Goal: Task Accomplishment & Management: Manage account settings

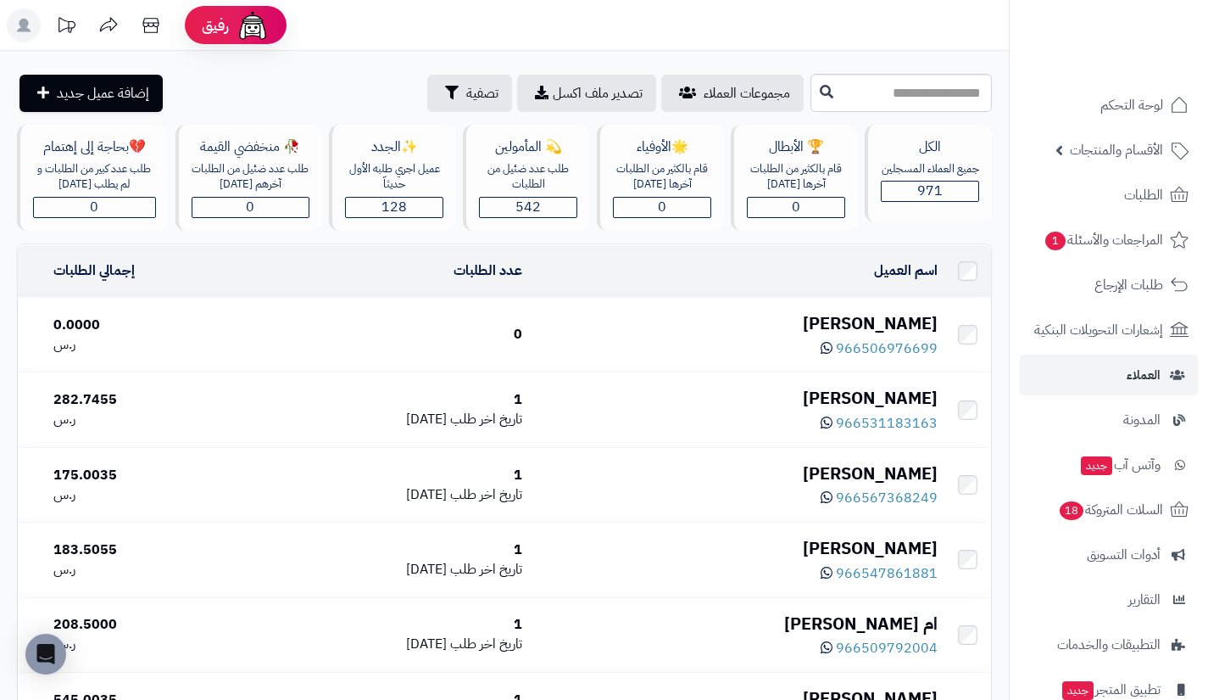
click at [913, 318] on div "[PERSON_NAME]" at bounding box center [737, 323] width 402 height 25
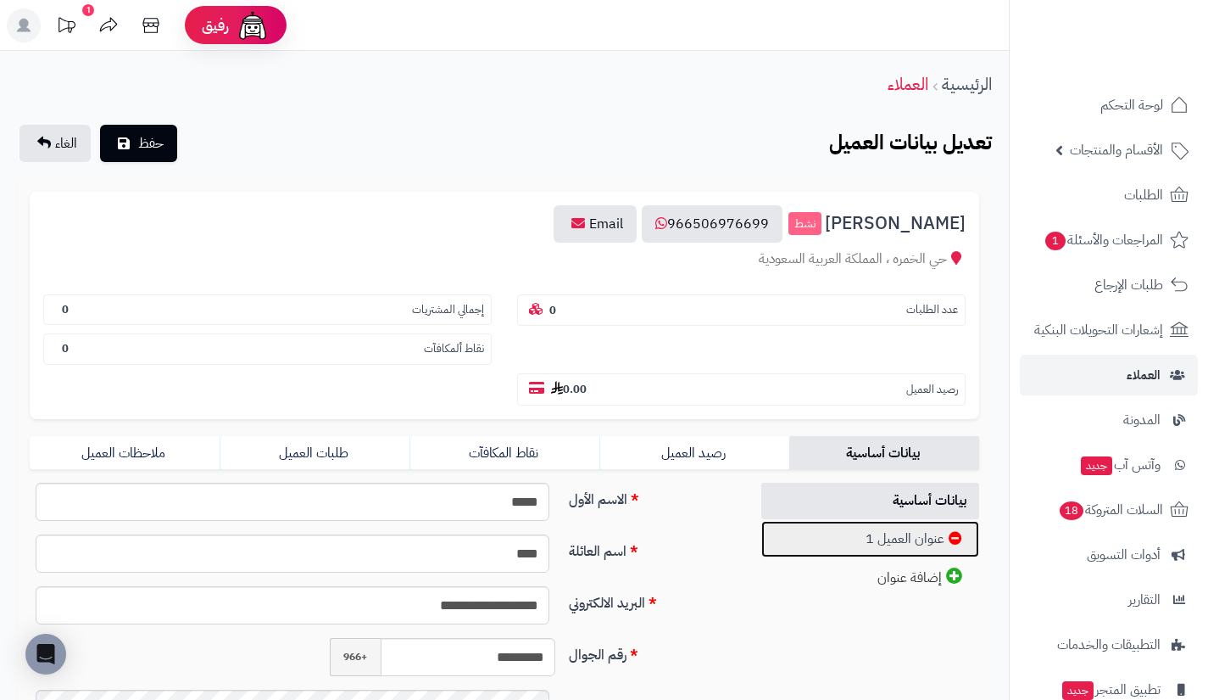
click at [836, 543] on link "عنوان العميل 1" at bounding box center [870, 539] width 219 height 36
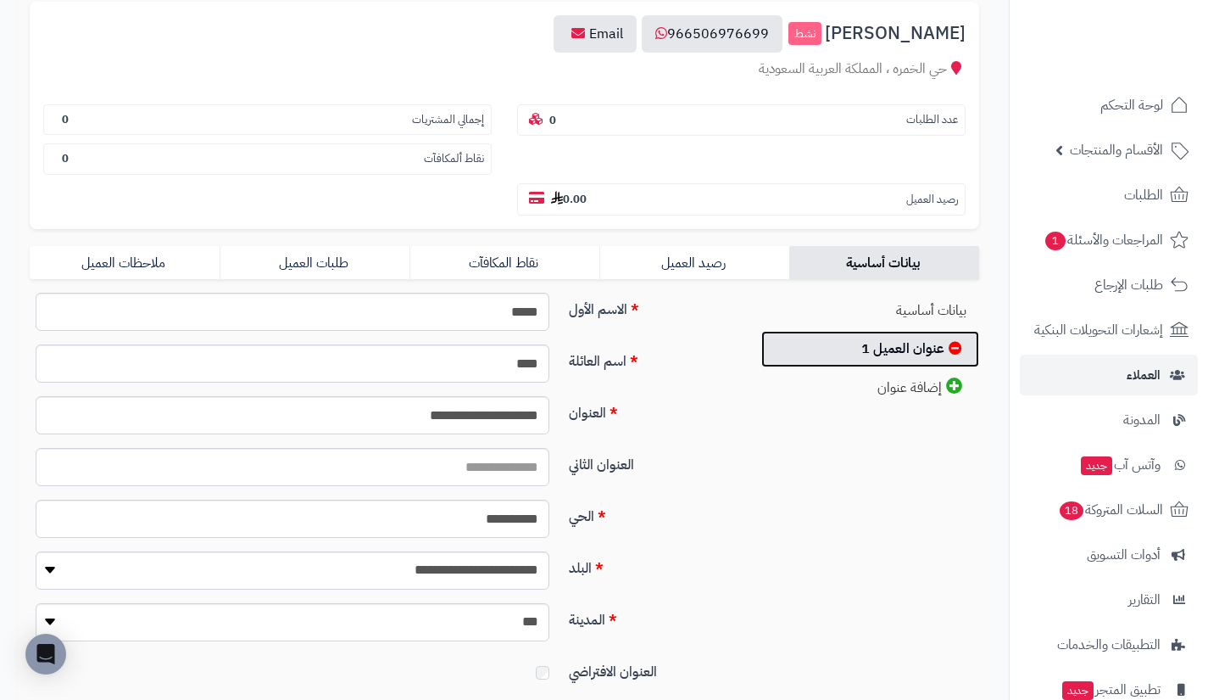
scroll to position [180, 0]
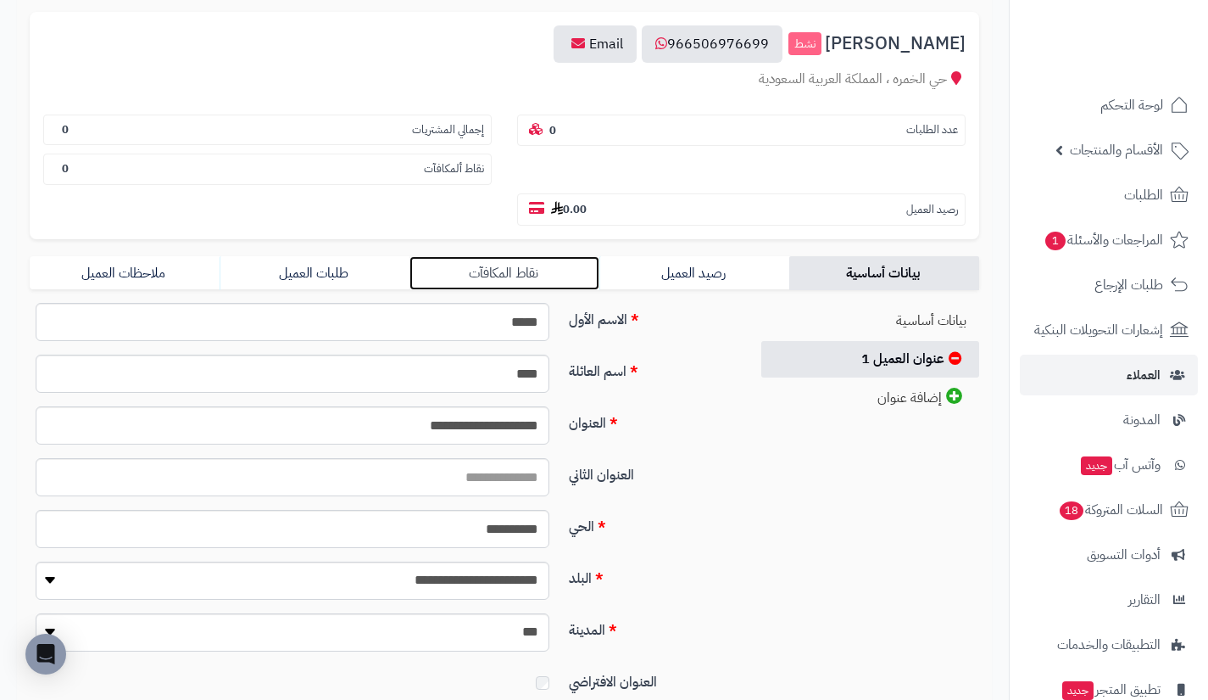
click at [568, 271] on link "نقاط المكافآت" at bounding box center [505, 273] width 190 height 34
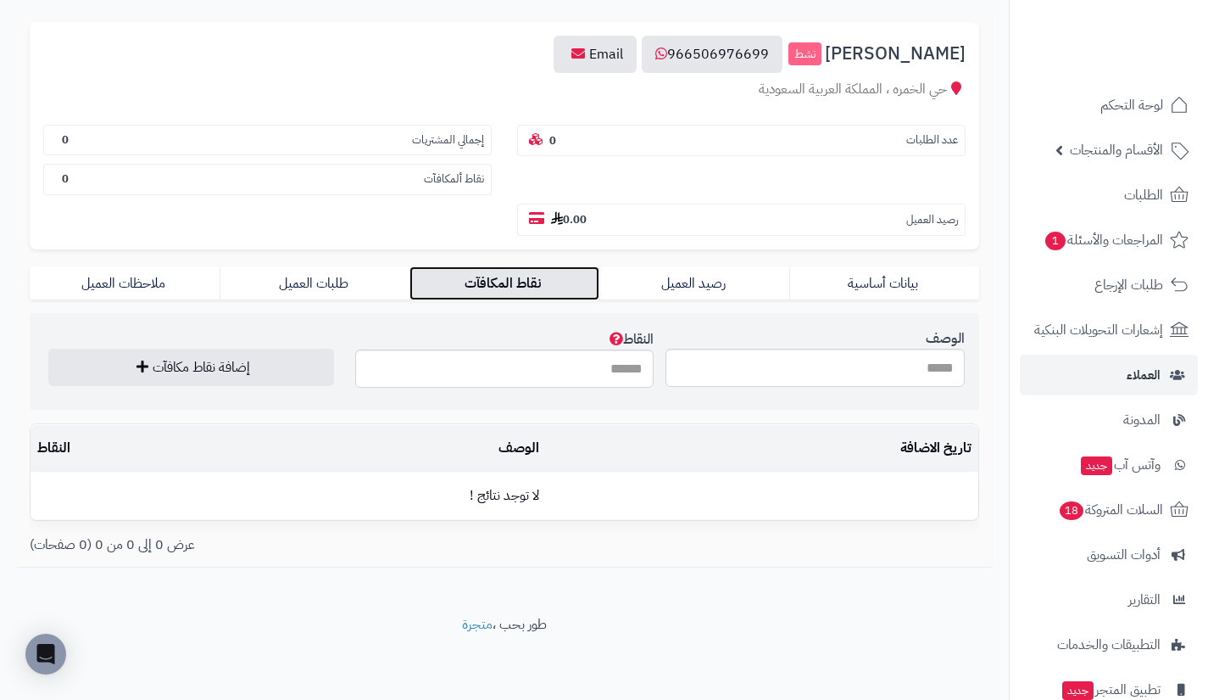
scroll to position [170, 0]
click at [775, 360] on input "الوصف" at bounding box center [815, 368] width 299 height 38
type input "**********"
click at [608, 375] on input "النقاط" at bounding box center [504, 368] width 299 height 38
type input "***"
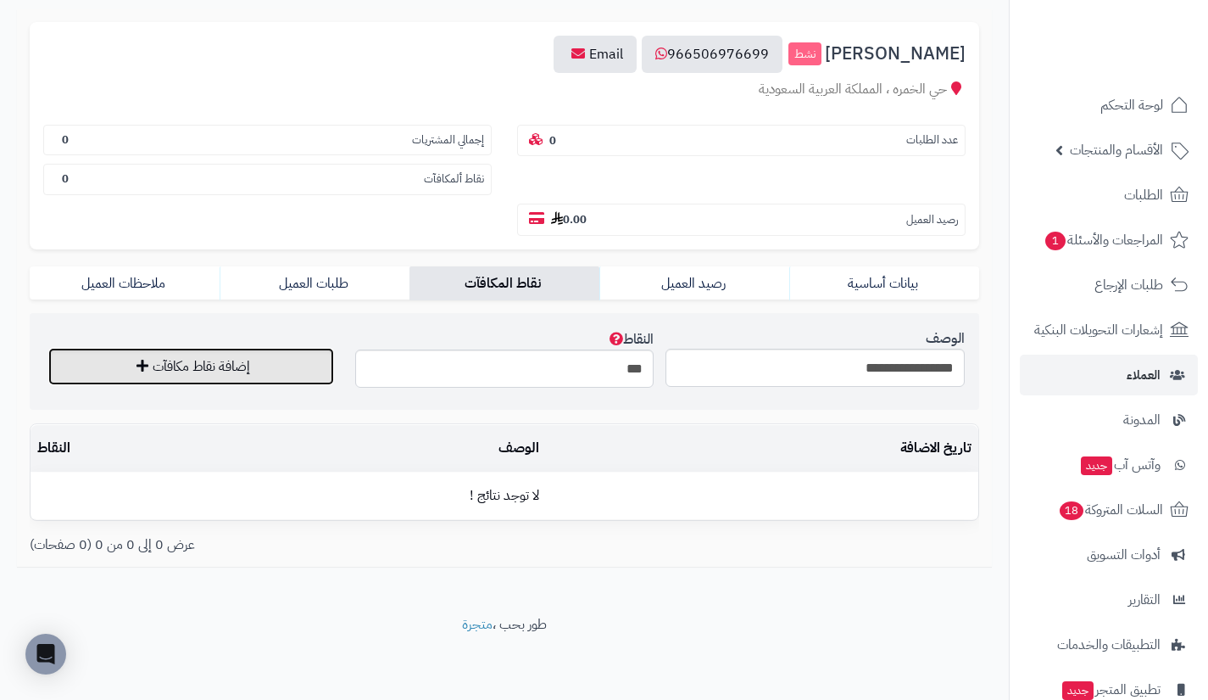
click at [279, 377] on button "إضافة نقاط مكافآت" at bounding box center [191, 366] width 286 height 37
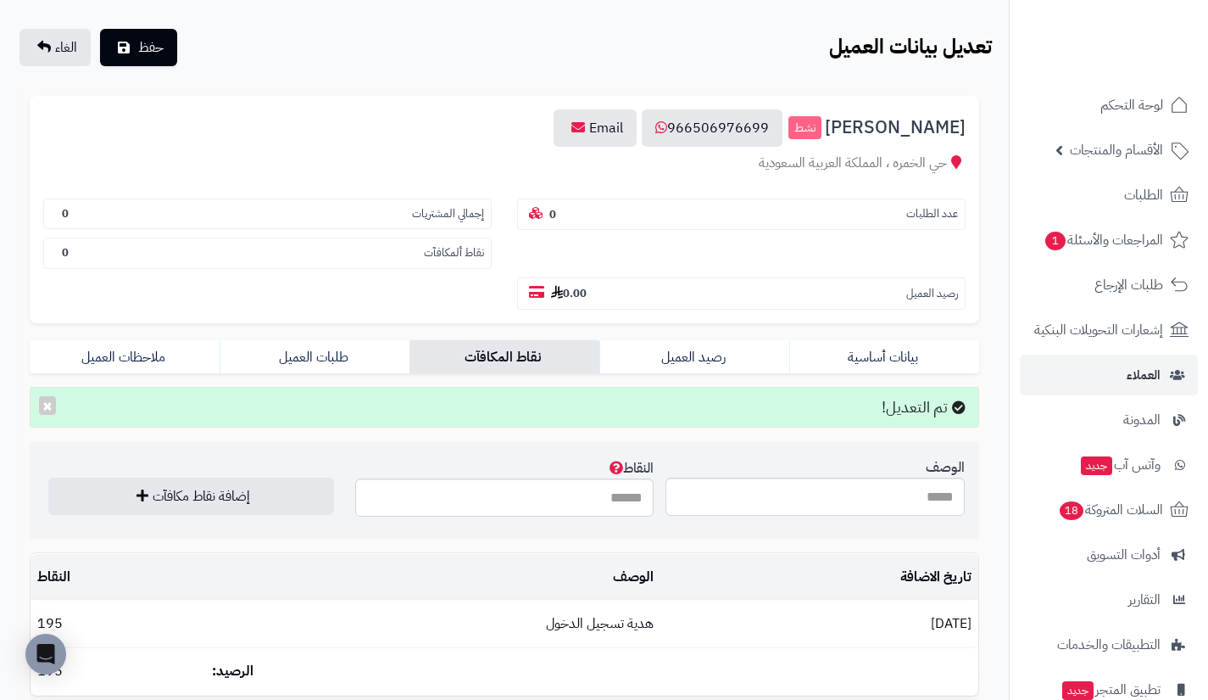
scroll to position [95, 0]
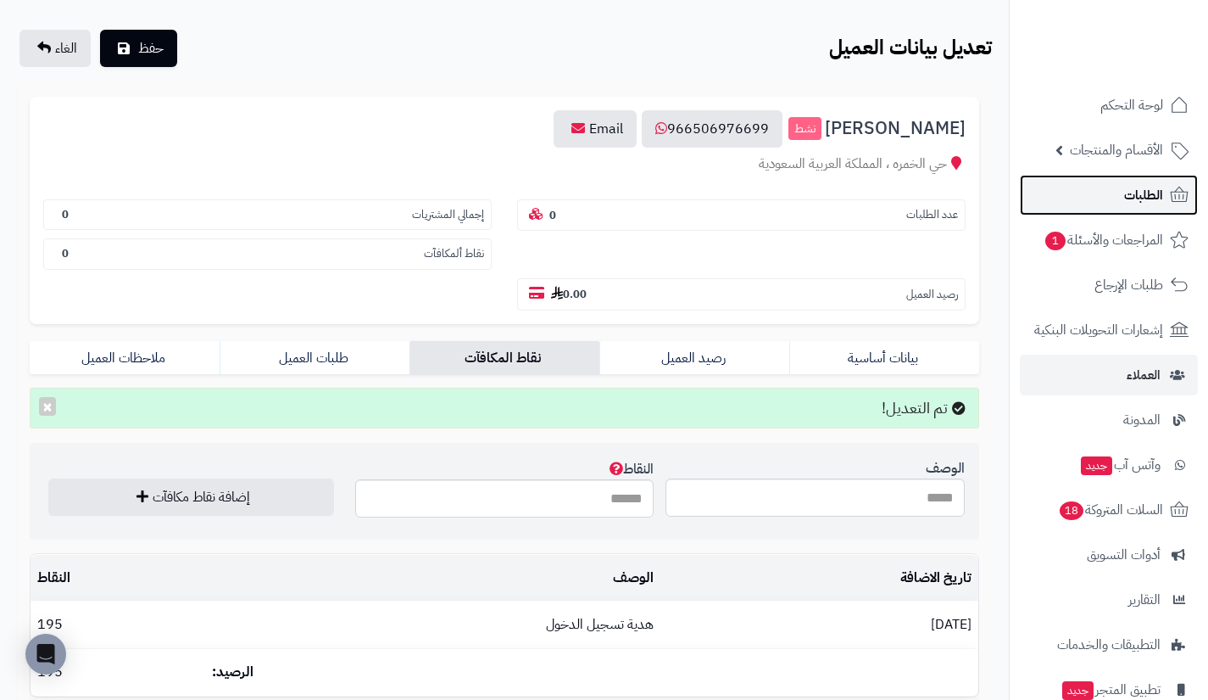
click at [1085, 192] on link "الطلبات" at bounding box center [1109, 195] width 178 height 41
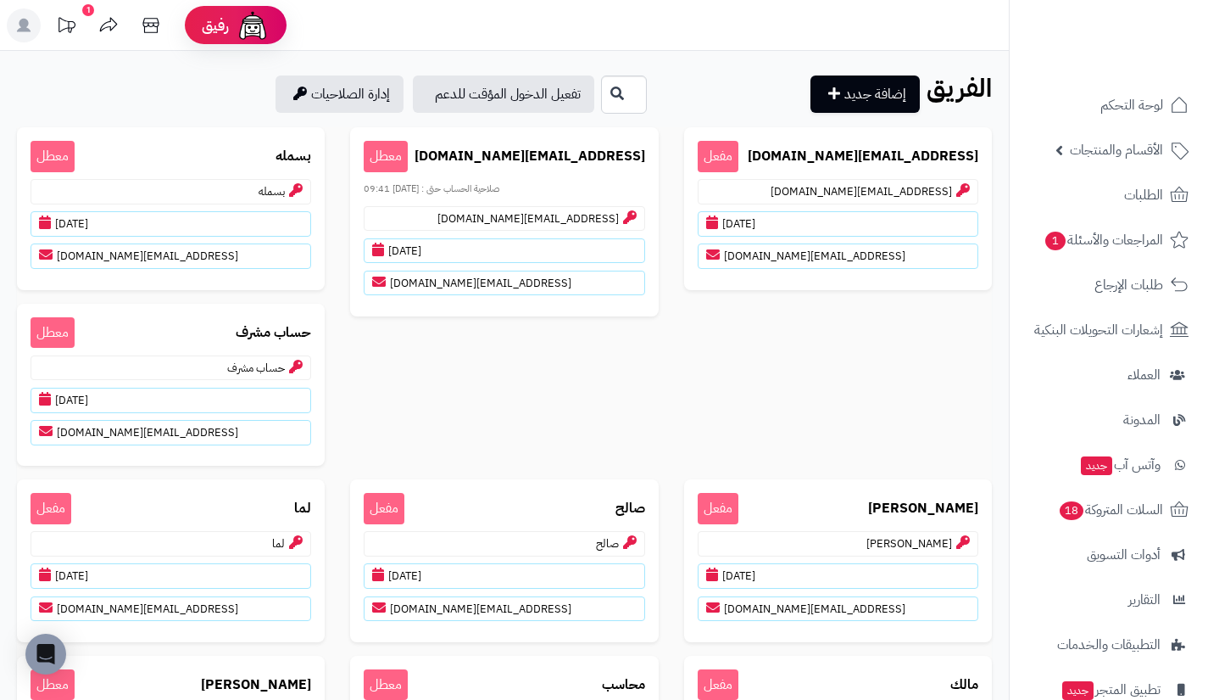
scroll to position [121, 0]
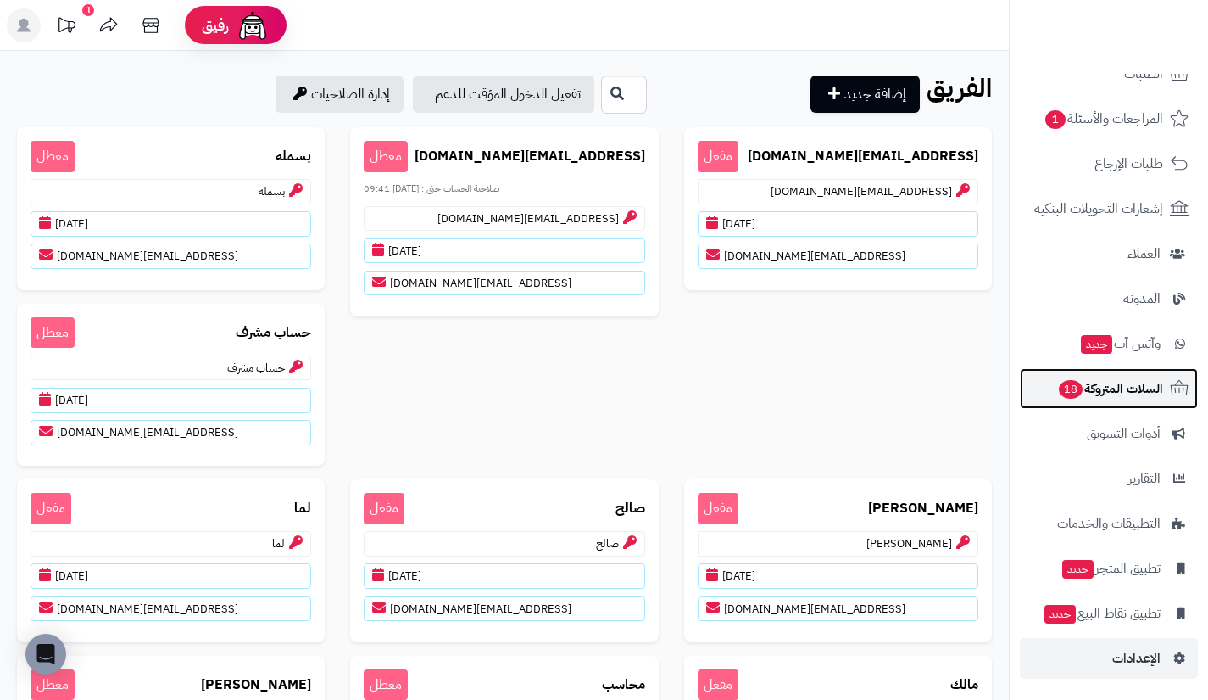
click at [1141, 382] on span "السلات المتروكة 18" at bounding box center [1110, 388] width 106 height 24
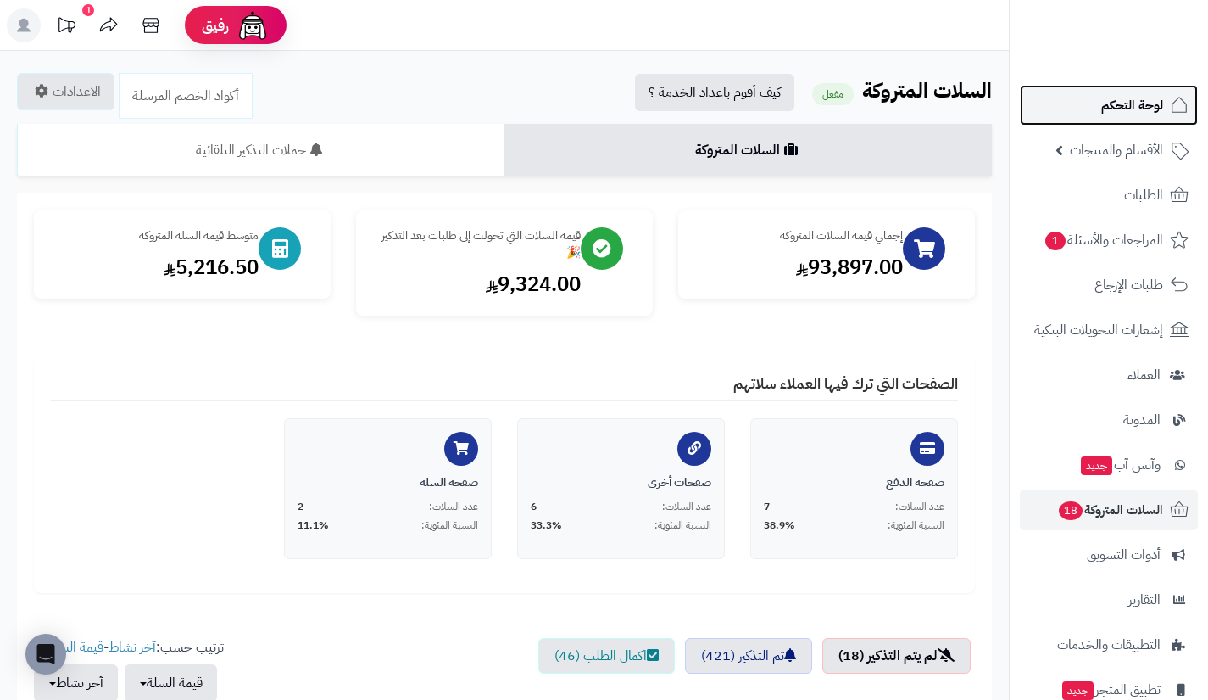
click at [1128, 110] on span "لوحة التحكم" at bounding box center [1133, 105] width 62 height 24
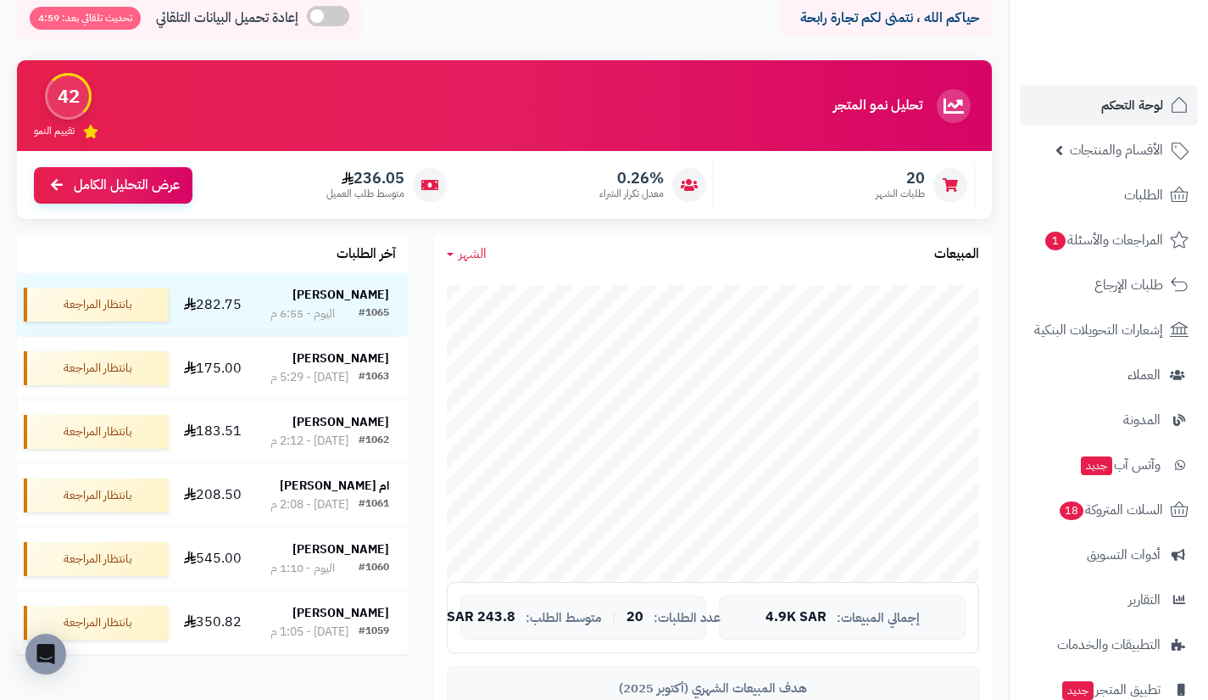
scroll to position [77, 0]
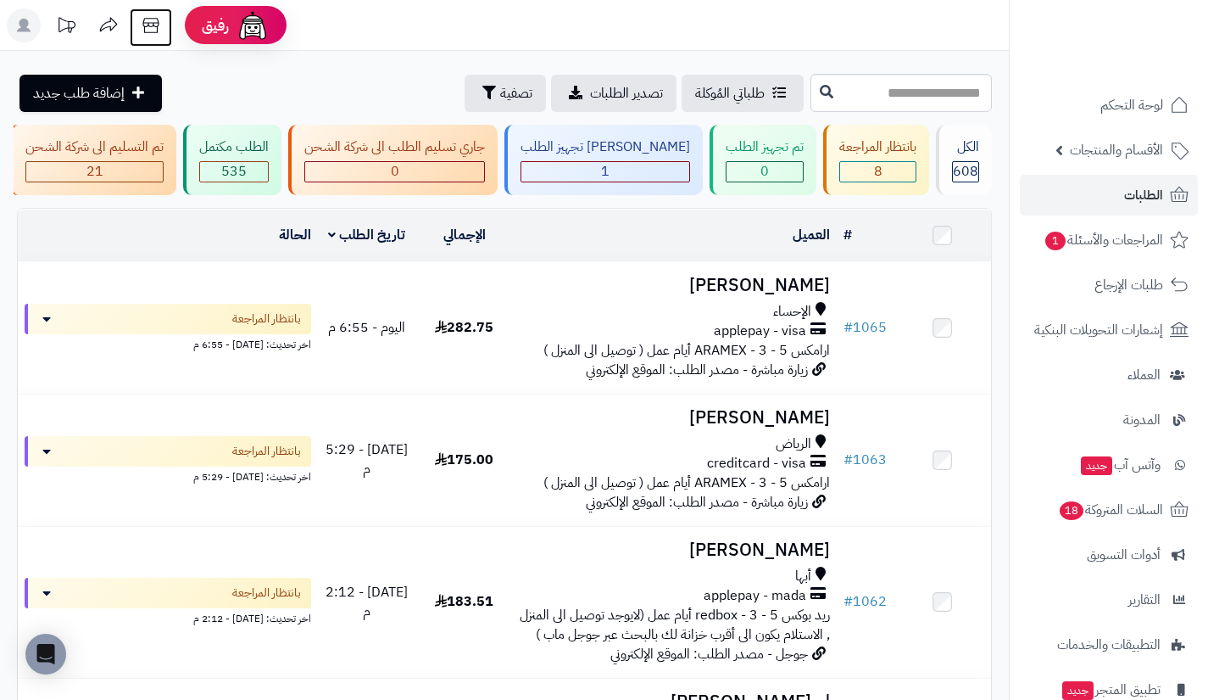
click at [143, 19] on icon at bounding box center [151, 25] width 34 height 34
click at [1129, 156] on span "الأقسام والمنتجات" at bounding box center [1116, 150] width 93 height 24
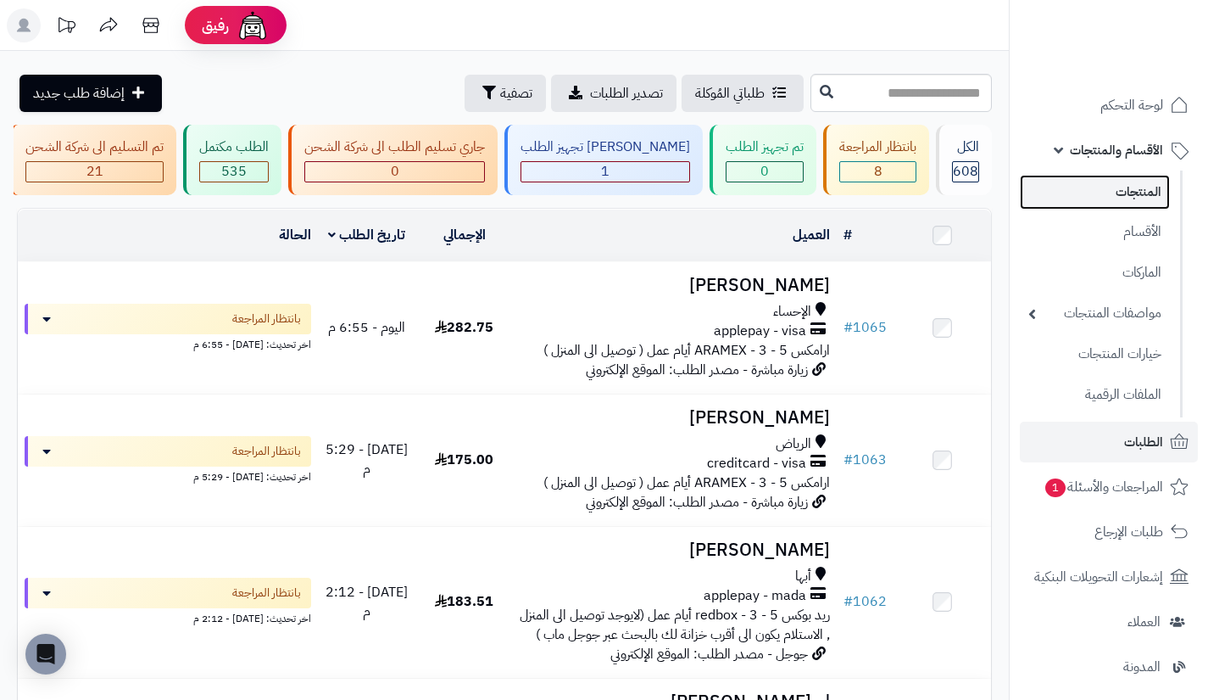
click at [1118, 180] on link "المنتجات" at bounding box center [1095, 192] width 150 height 35
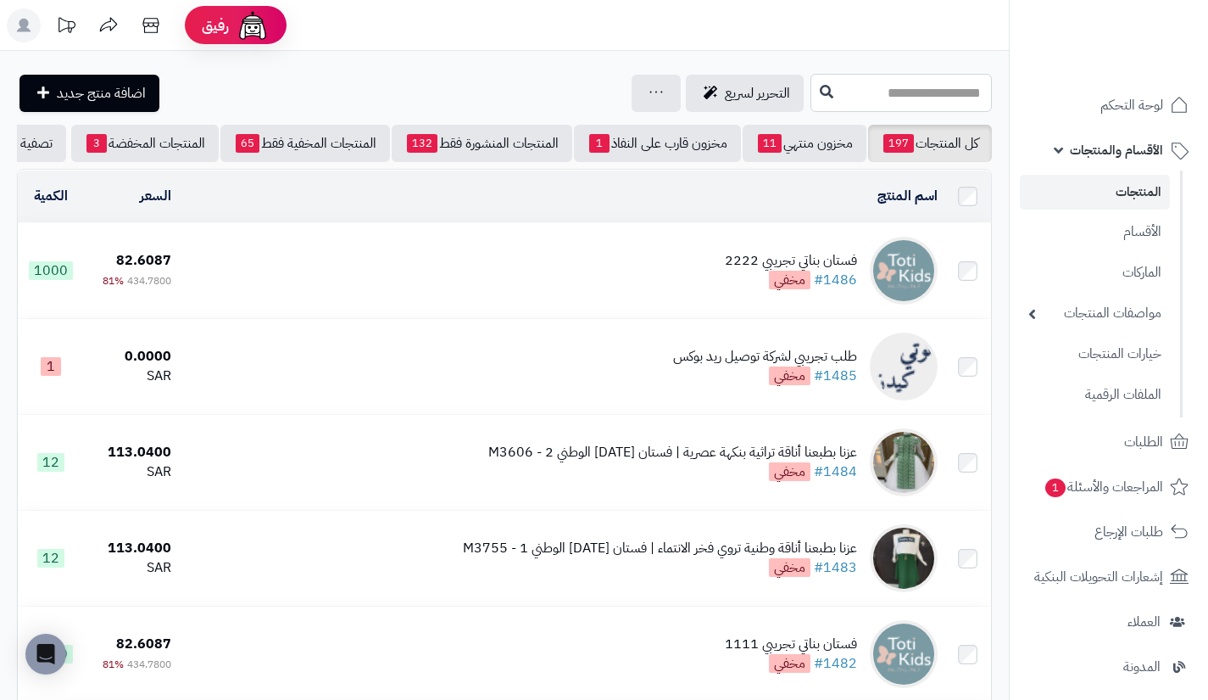
click at [868, 102] on input "text" at bounding box center [901, 93] width 181 height 38
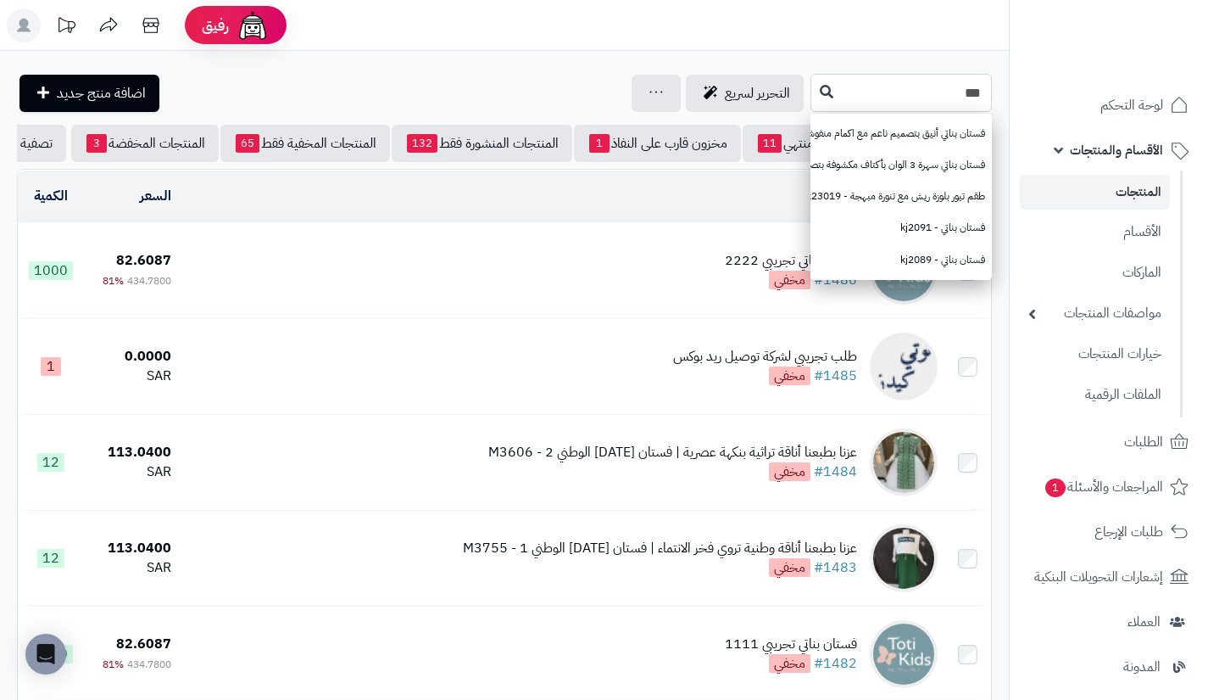
type input "***"
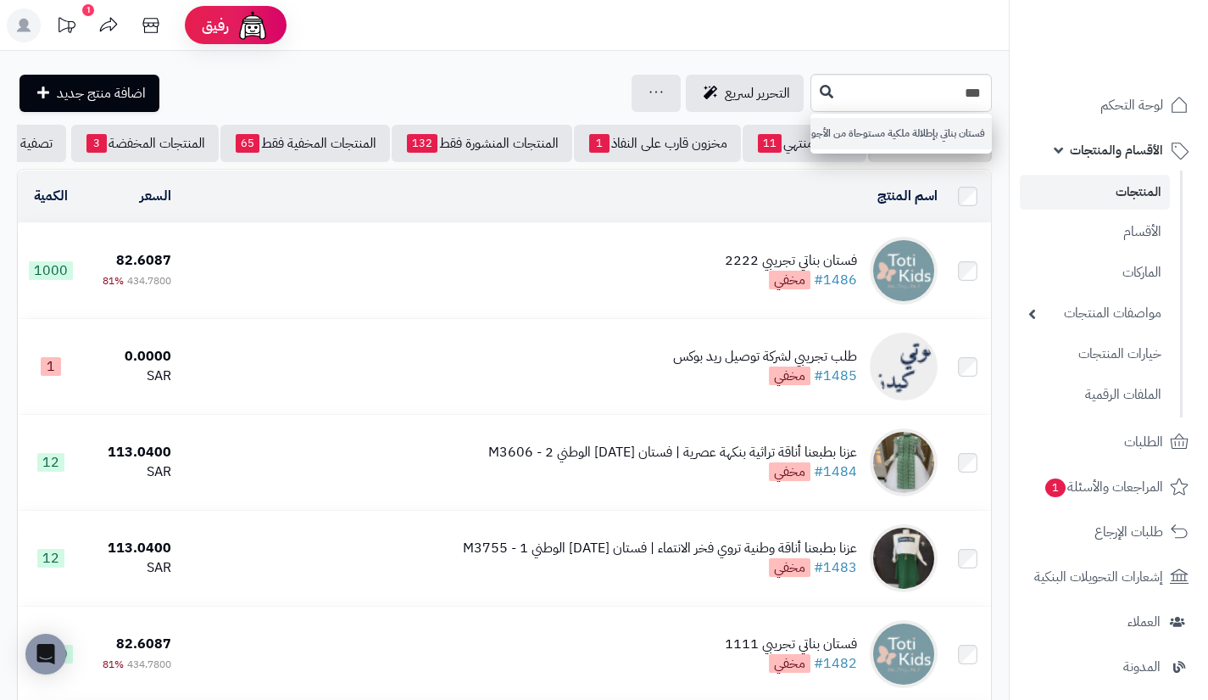
click at [814, 92] on button at bounding box center [826, 91] width 25 height 32
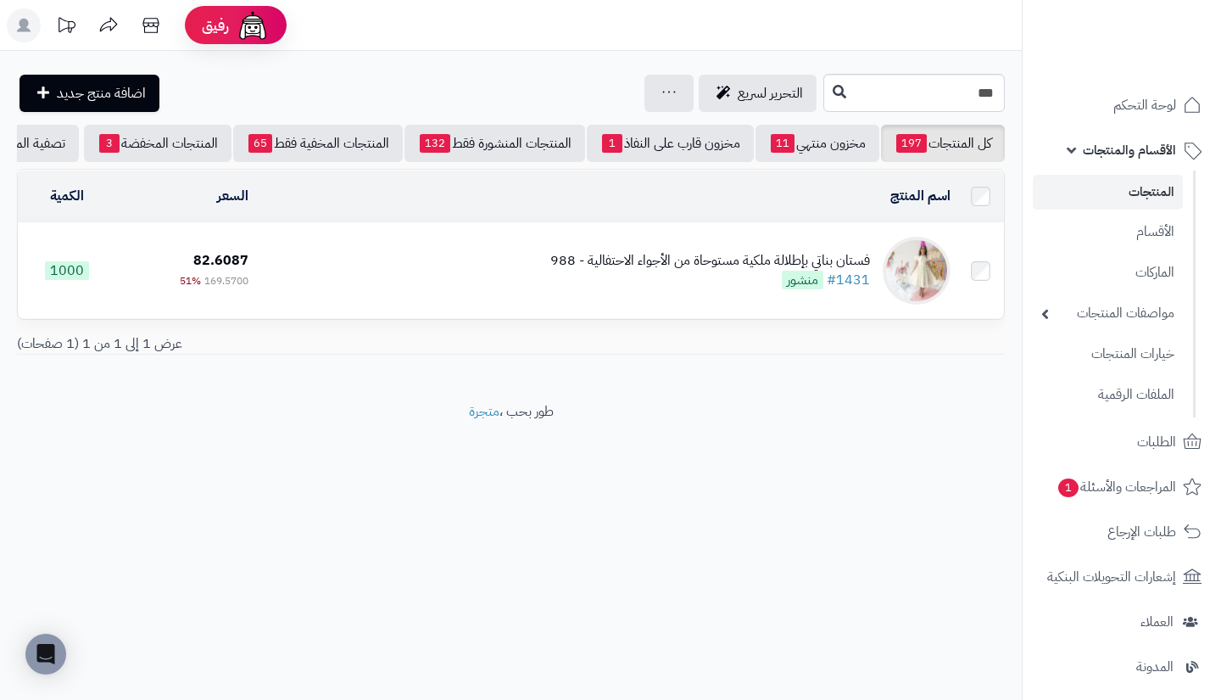
click at [772, 290] on div "فستان بناتي بإطلالة ملكية مستوحاة من الأجواء الاحتفالية - 988 #1431 منشور" at bounding box center [710, 270] width 320 height 39
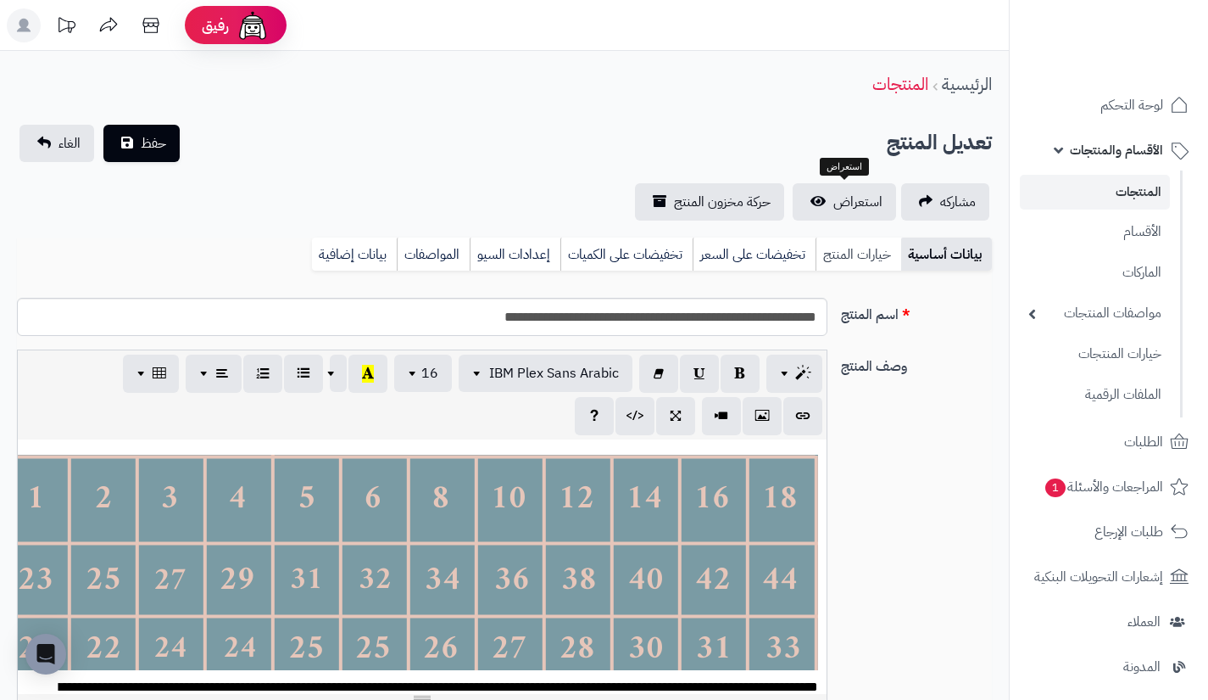
scroll to position [198, 0]
click at [836, 259] on link "خيارات المنتج" at bounding box center [859, 254] width 86 height 34
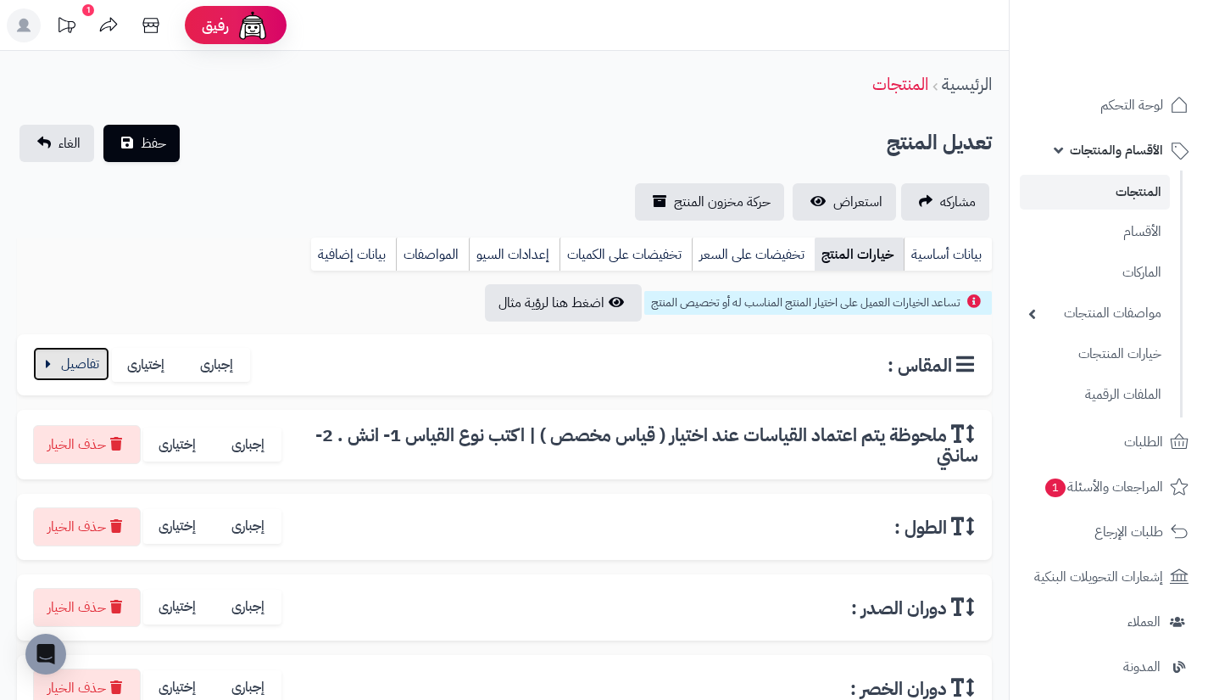
click at [92, 363] on button "button" at bounding box center [71, 364] width 76 height 34
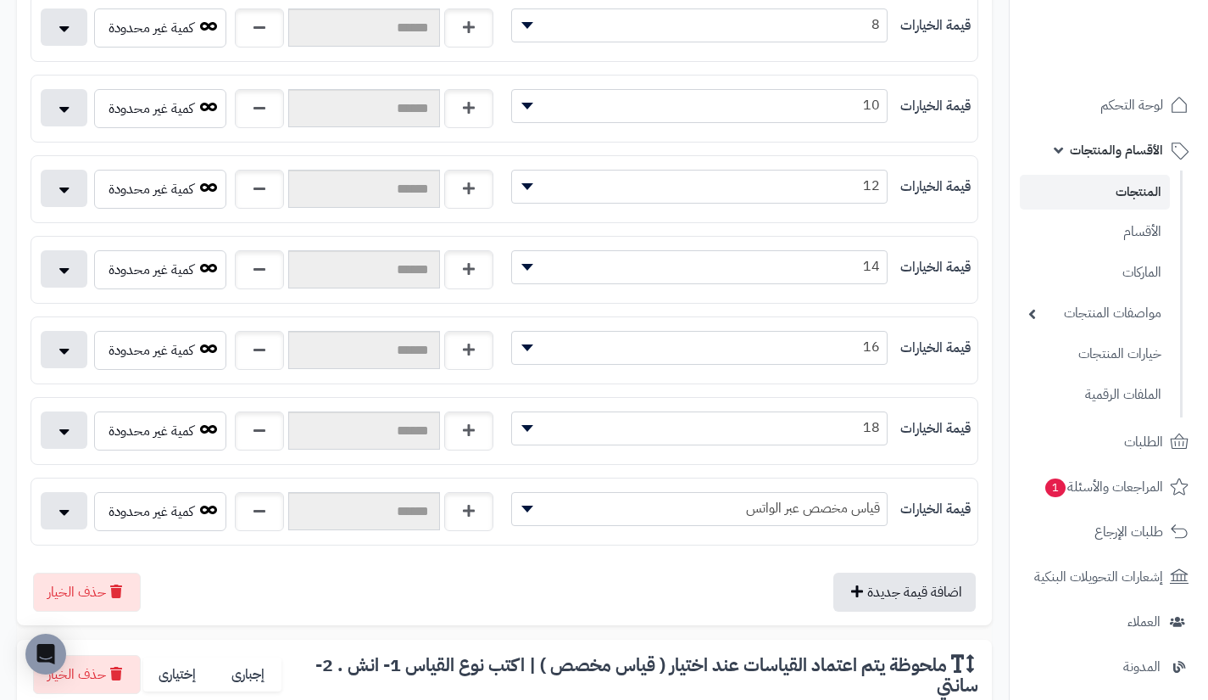
scroll to position [962, 0]
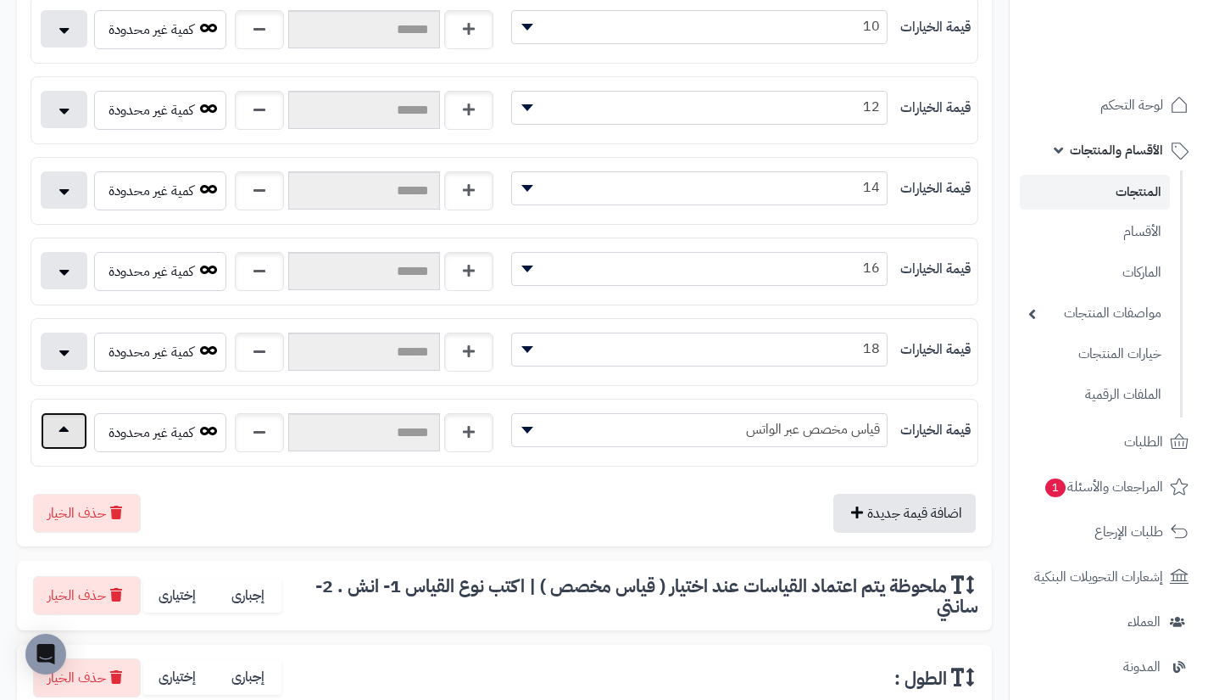
click at [58, 438] on button "button" at bounding box center [64, 430] width 47 height 37
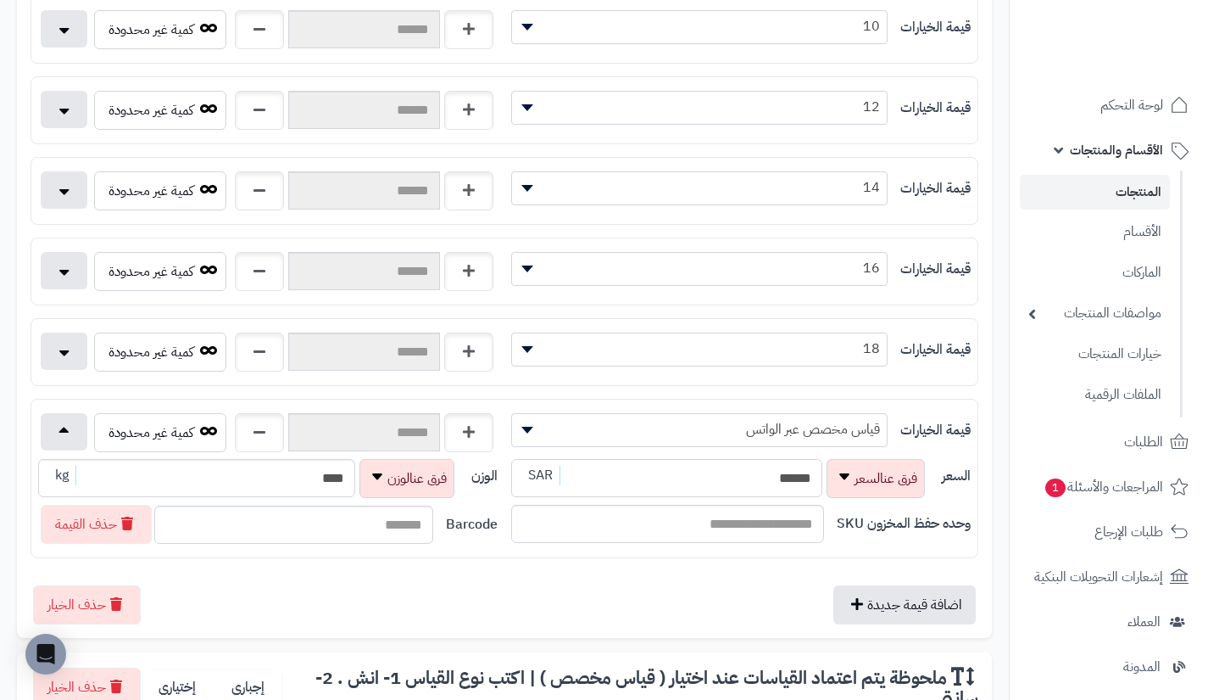
click at [671, 482] on input "******" at bounding box center [666, 478] width 311 height 38
type input "**********"
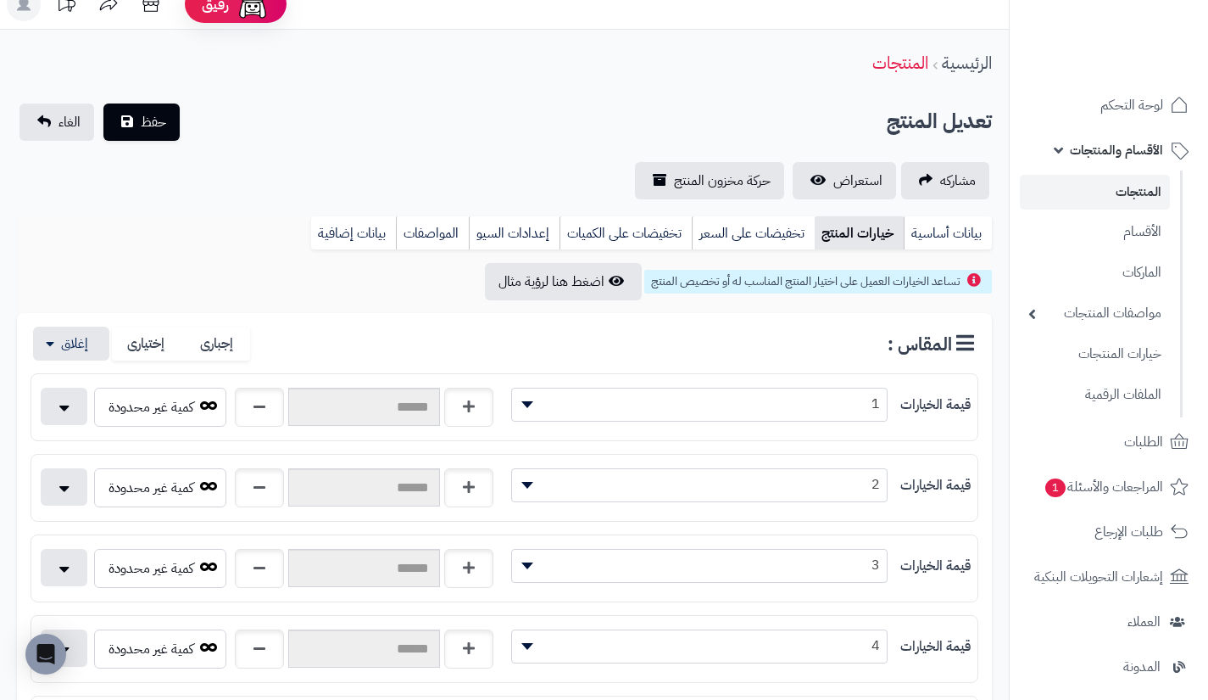
scroll to position [0, 0]
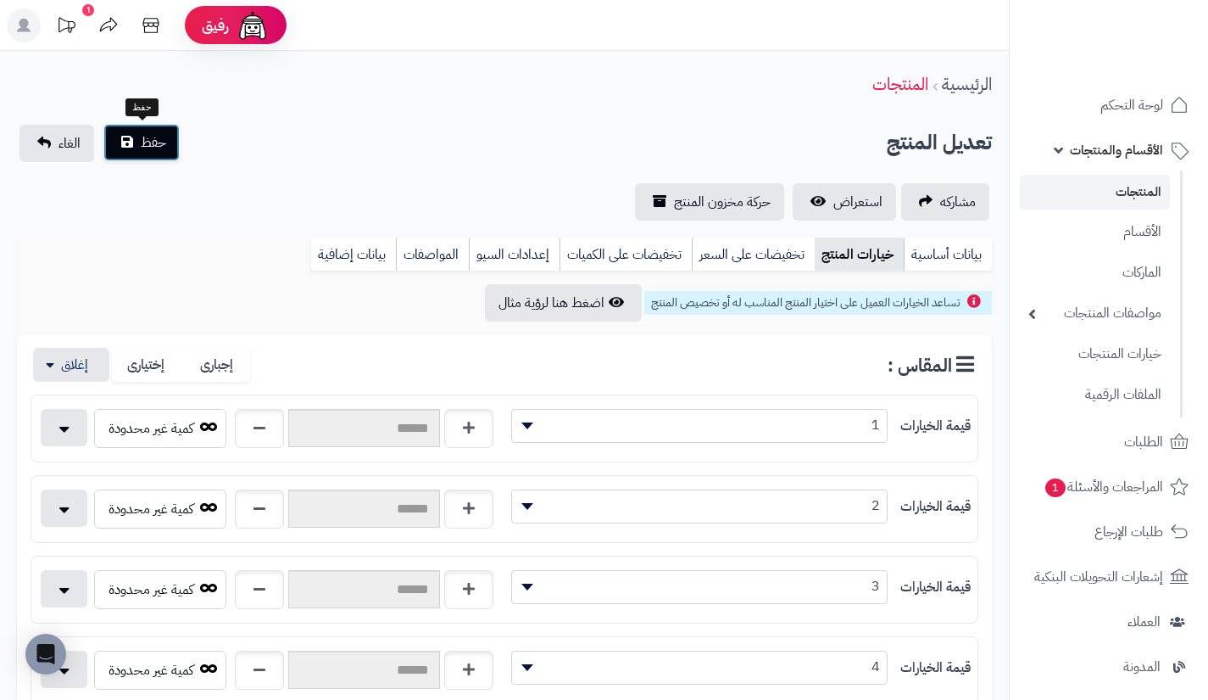
click at [156, 133] on span "حفظ" at bounding box center [153, 142] width 25 height 20
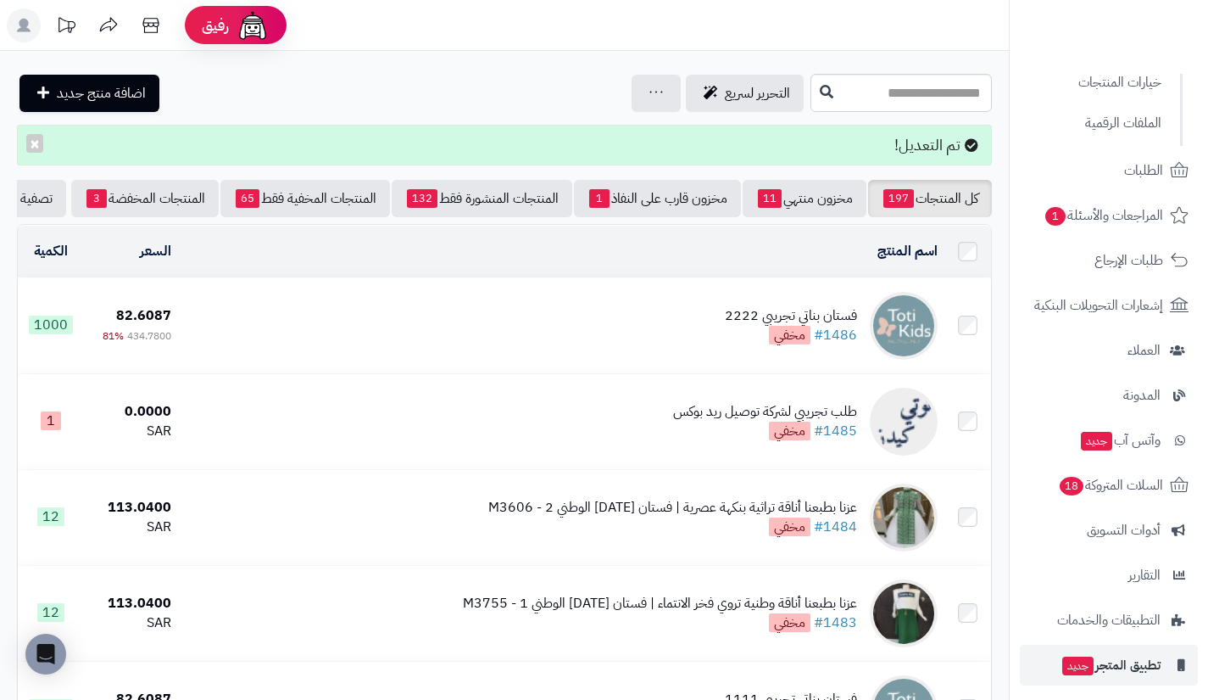
scroll to position [367, 0]
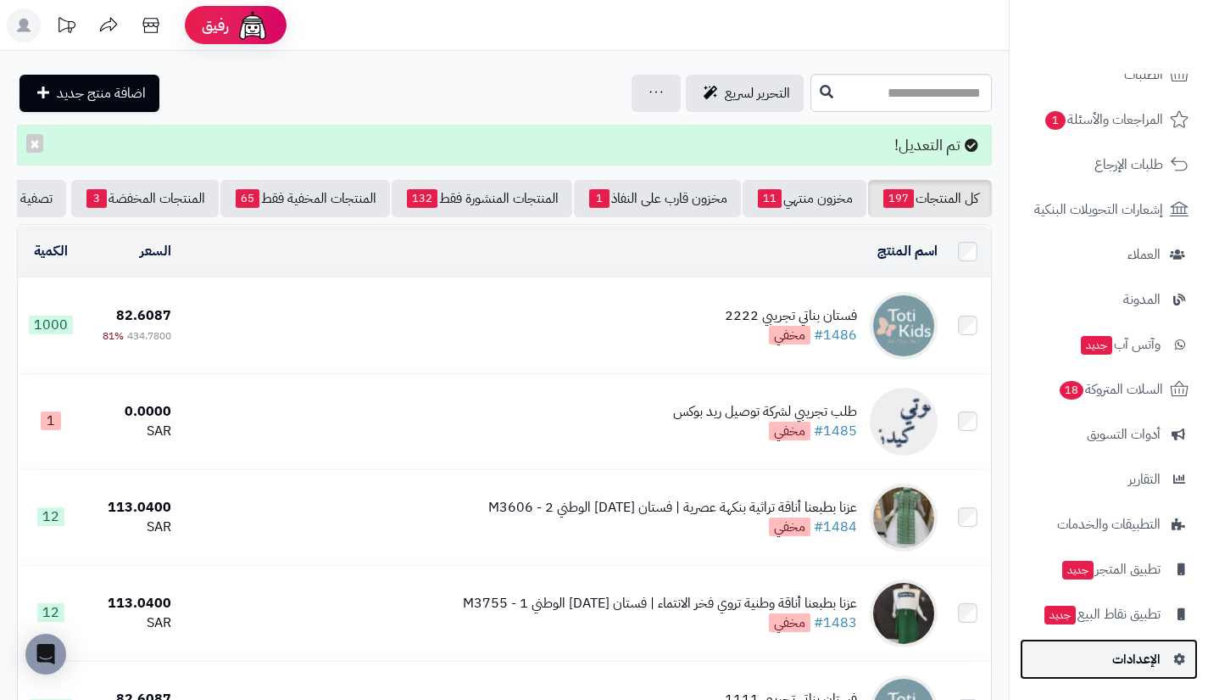
click at [1121, 651] on span "الإعدادات" at bounding box center [1137, 659] width 48 height 24
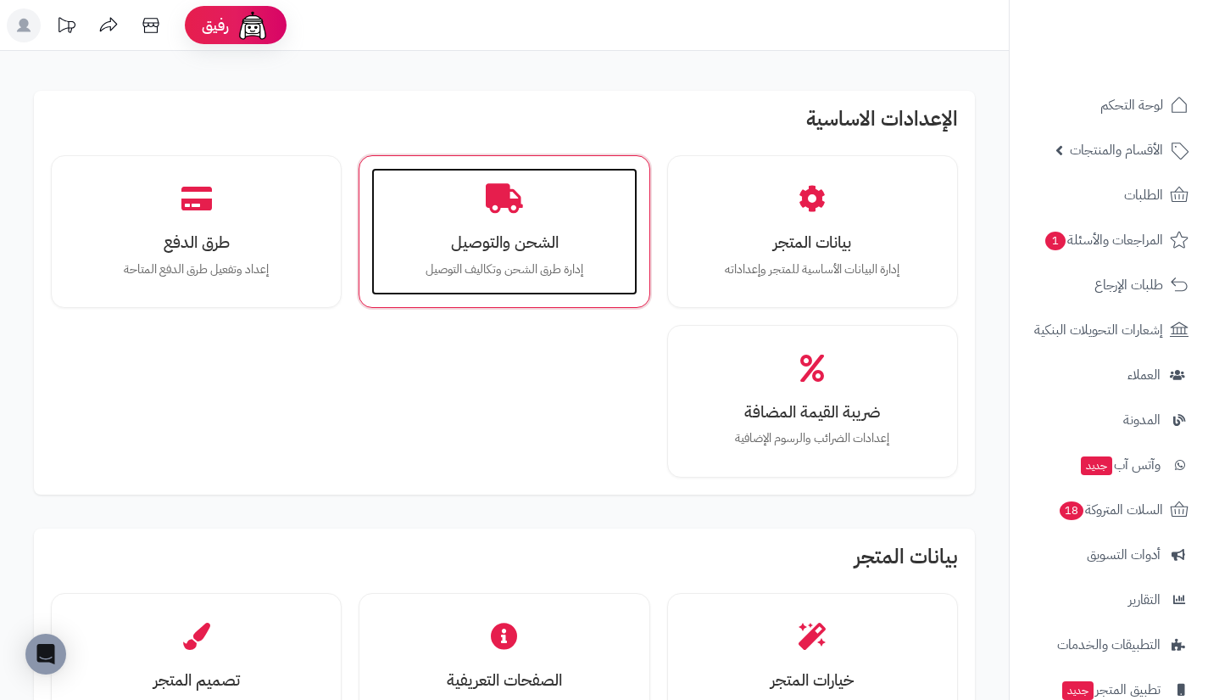
click at [553, 258] on div "الشحن والتوصيل إدارة طرق الشحن وتكاليف التوصيل" at bounding box center [503, 231] width 265 height 127
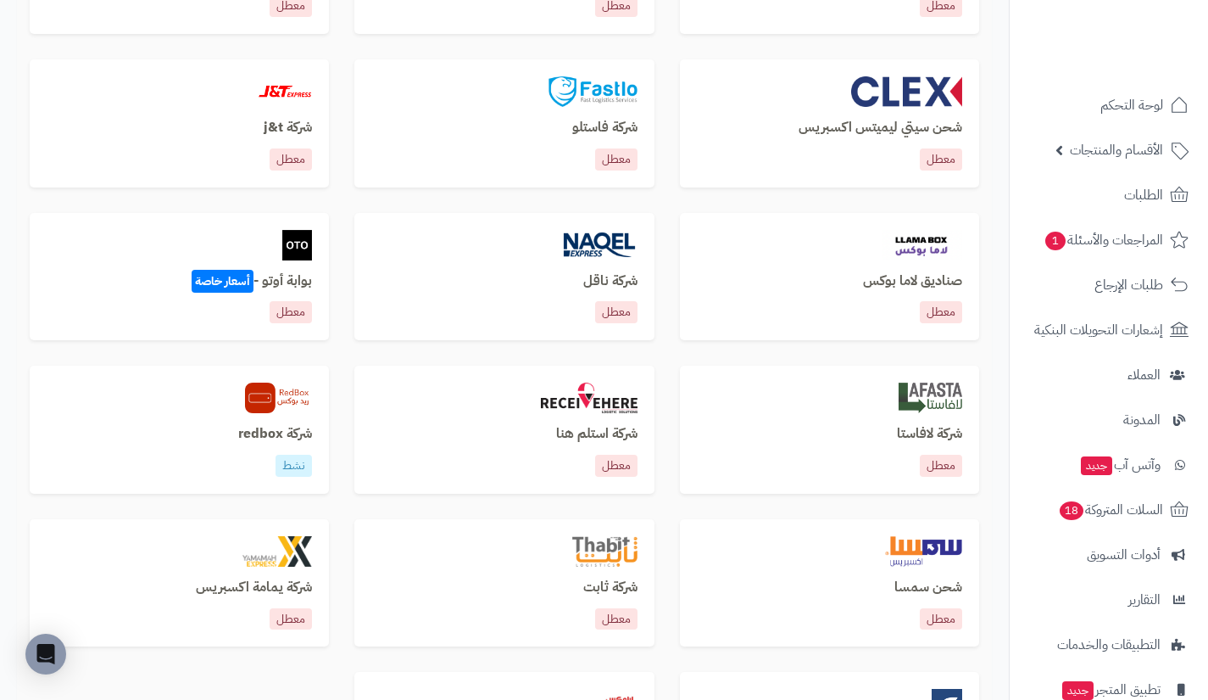
scroll to position [682, 0]
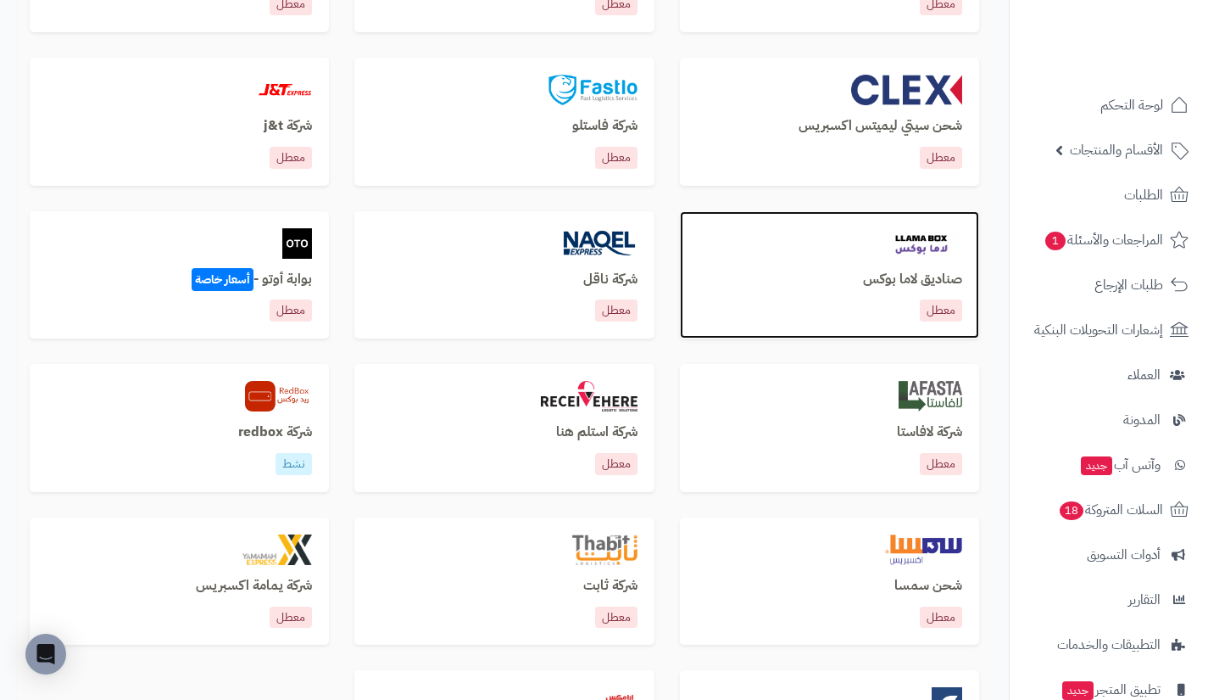
click at [902, 293] on div "صناديق لاما بوكس معطل" at bounding box center [829, 297] width 265 height 50
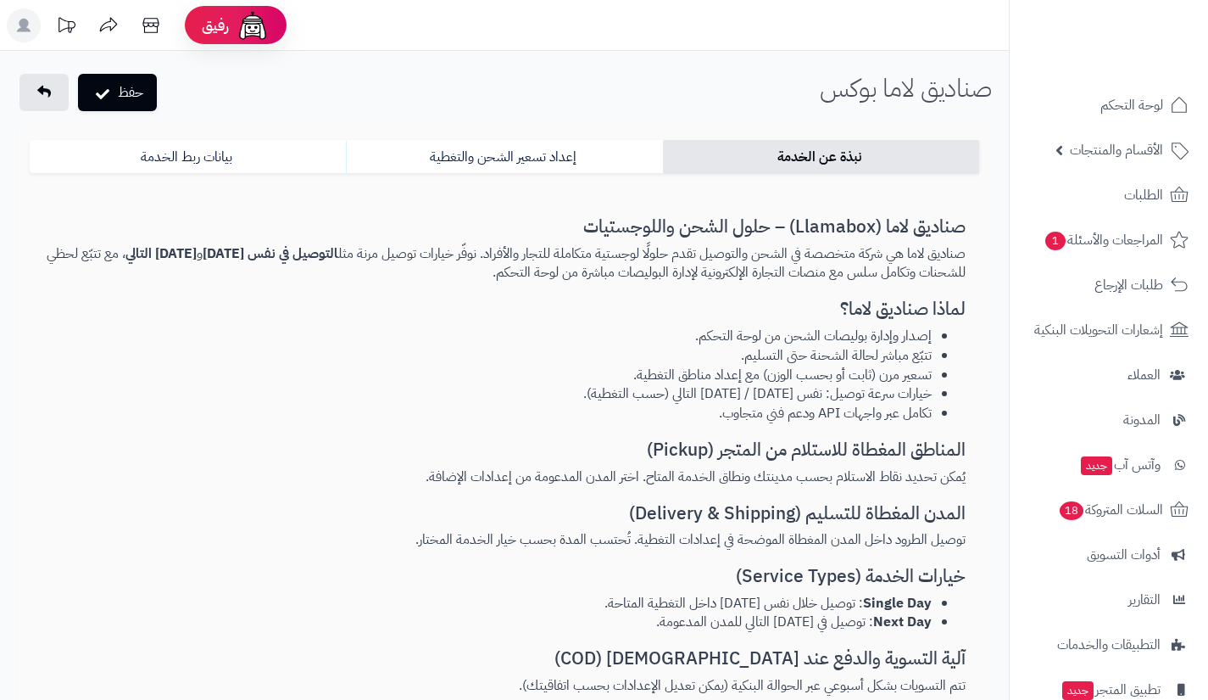
select select "***"
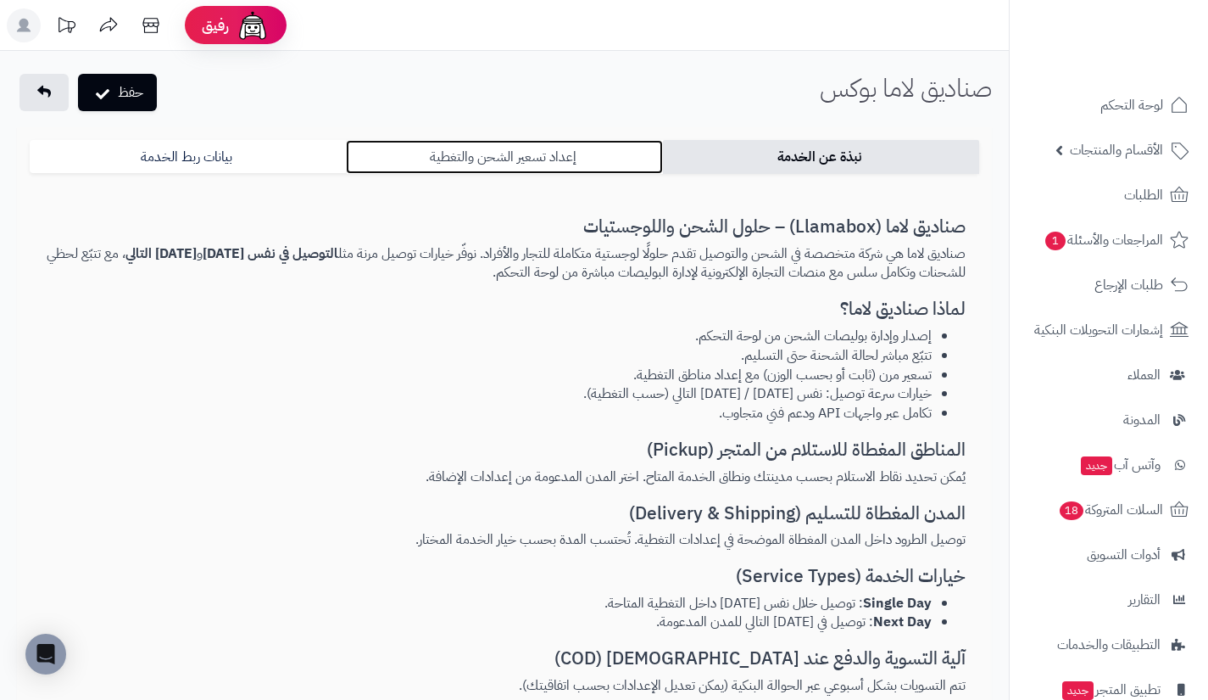
click at [558, 159] on link "إعداد تسعير الشحن والتغطية" at bounding box center [504, 157] width 316 height 34
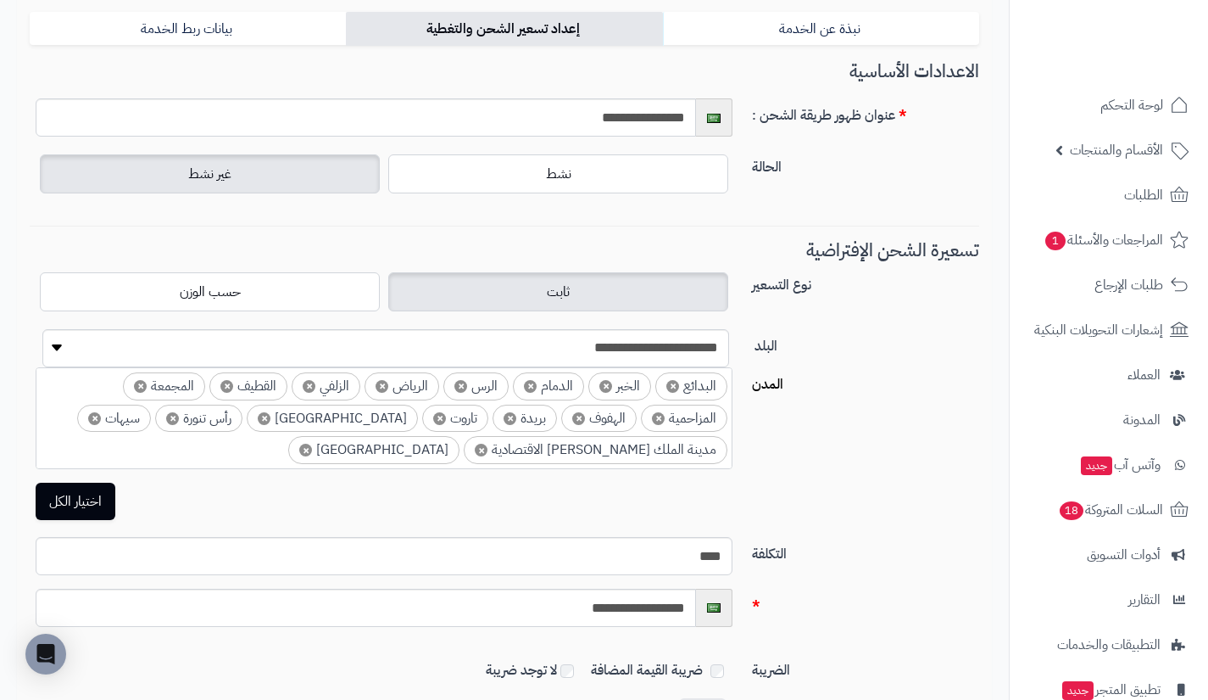
click at [381, 451] on ul "× البدائع × الخبر × الدمام × الرس × الرياض × الزلفي × القطيف × المجمعة × المزاح…" at bounding box center [383, 416] width 695 height 97
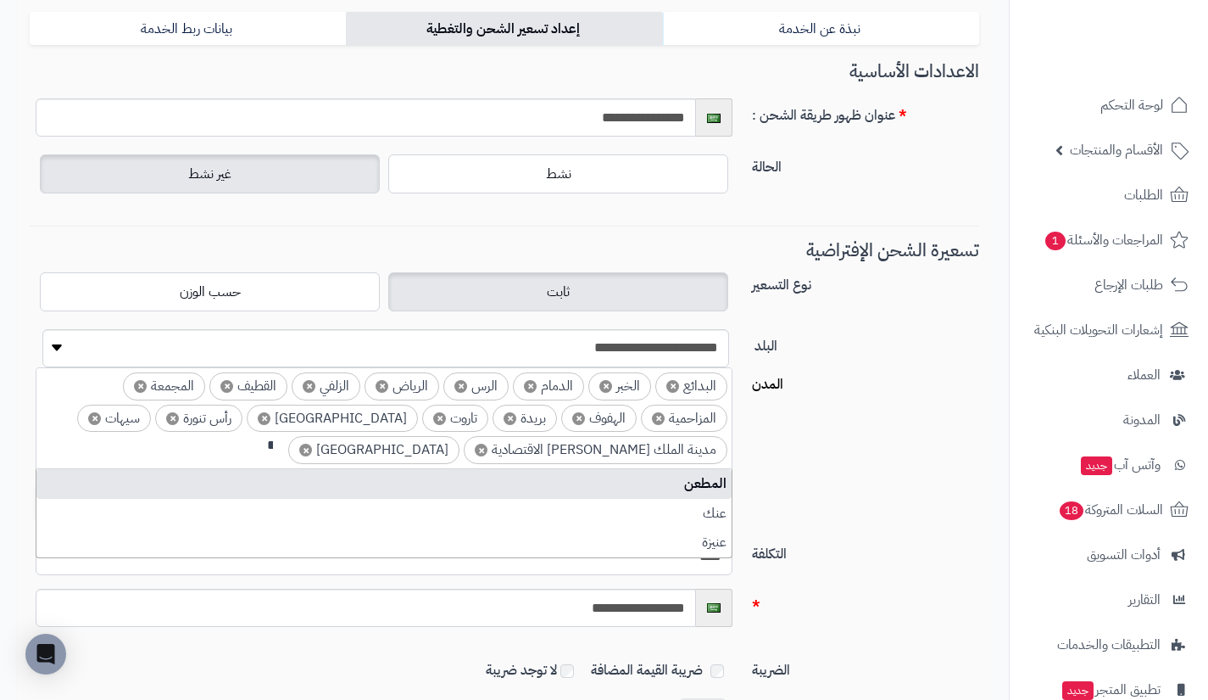
scroll to position [0, -8]
type input "***"
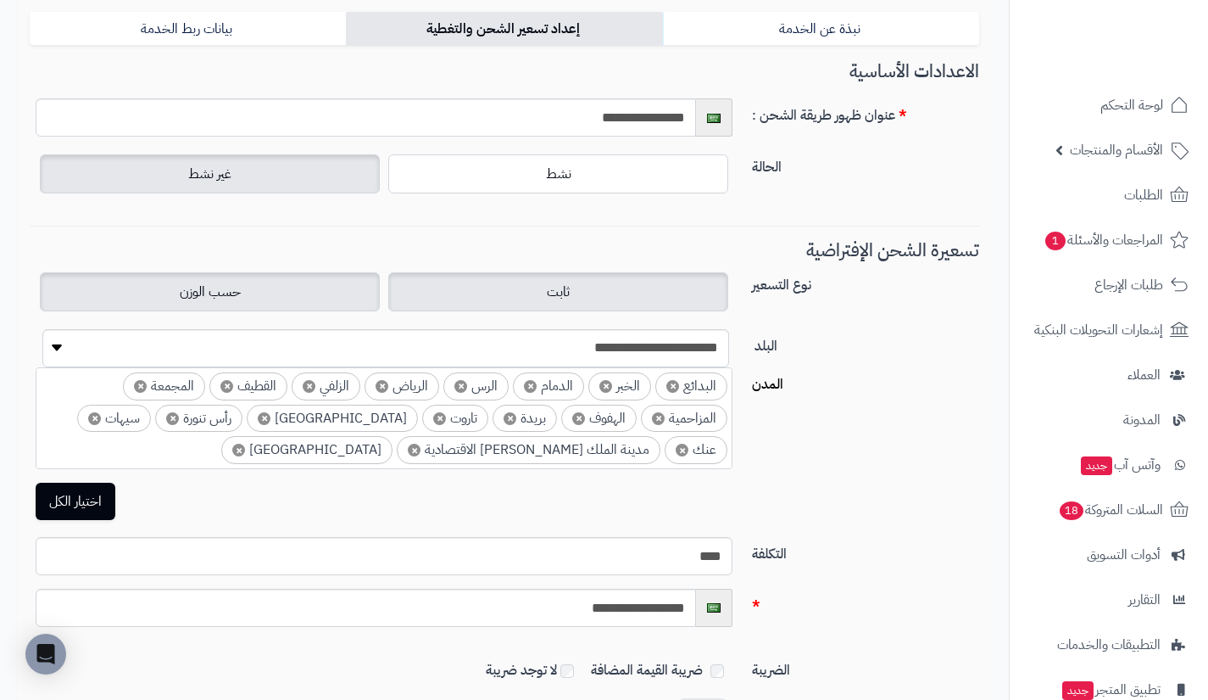
scroll to position [0, 0]
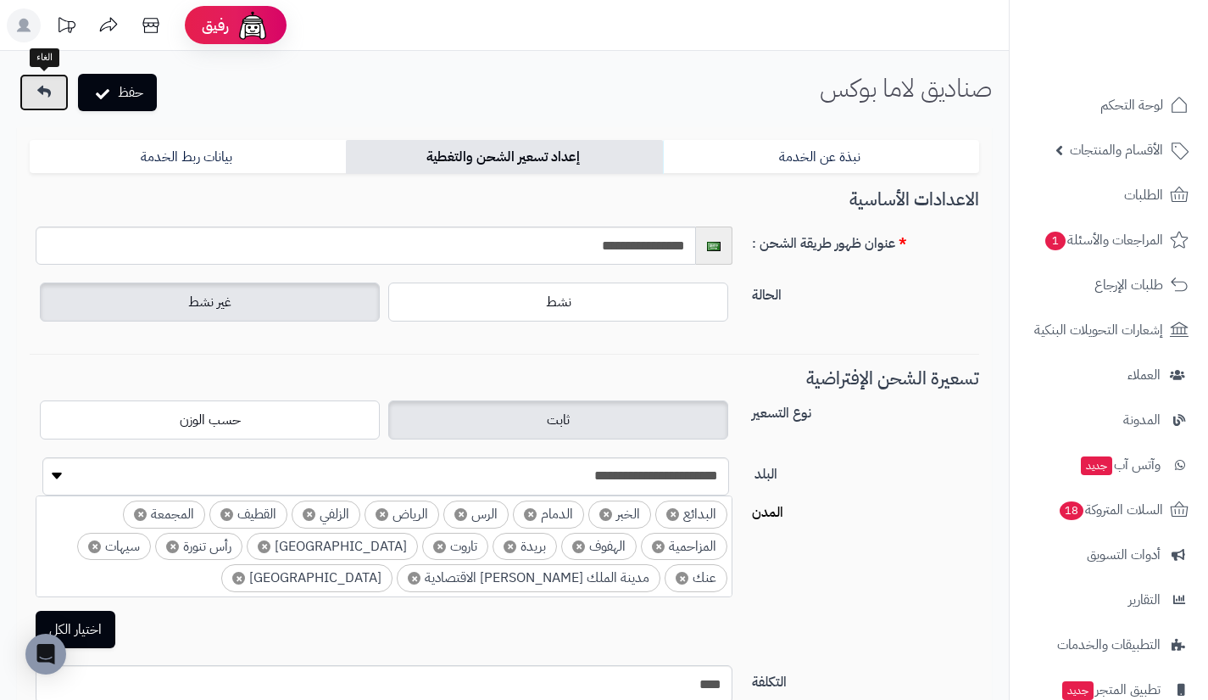
click at [54, 109] on link at bounding box center [44, 92] width 49 height 37
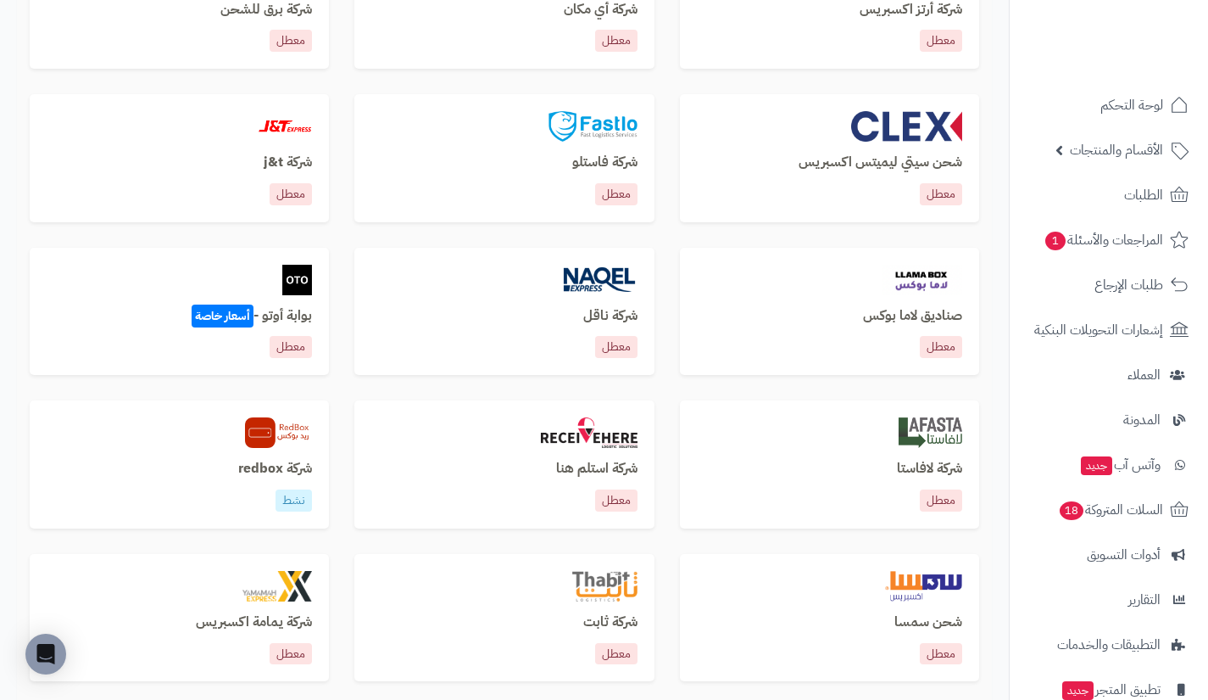
scroll to position [659, 0]
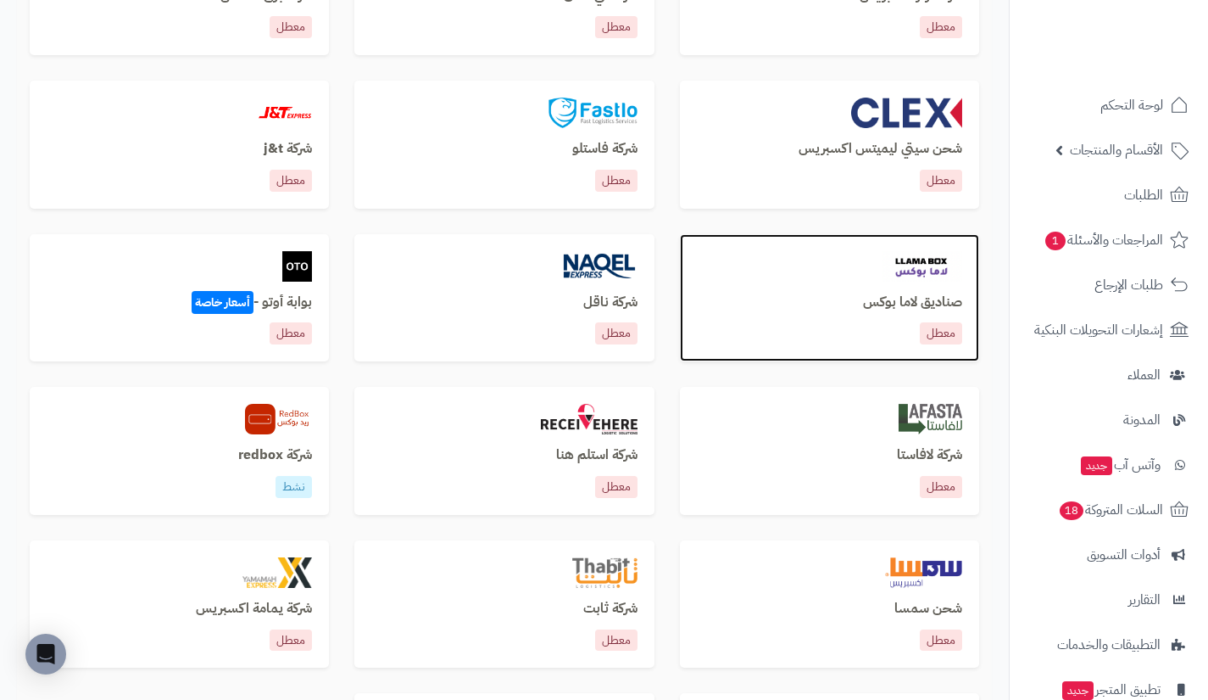
click at [905, 295] on h3 "صناديق لاما بوكس" at bounding box center [829, 302] width 265 height 15
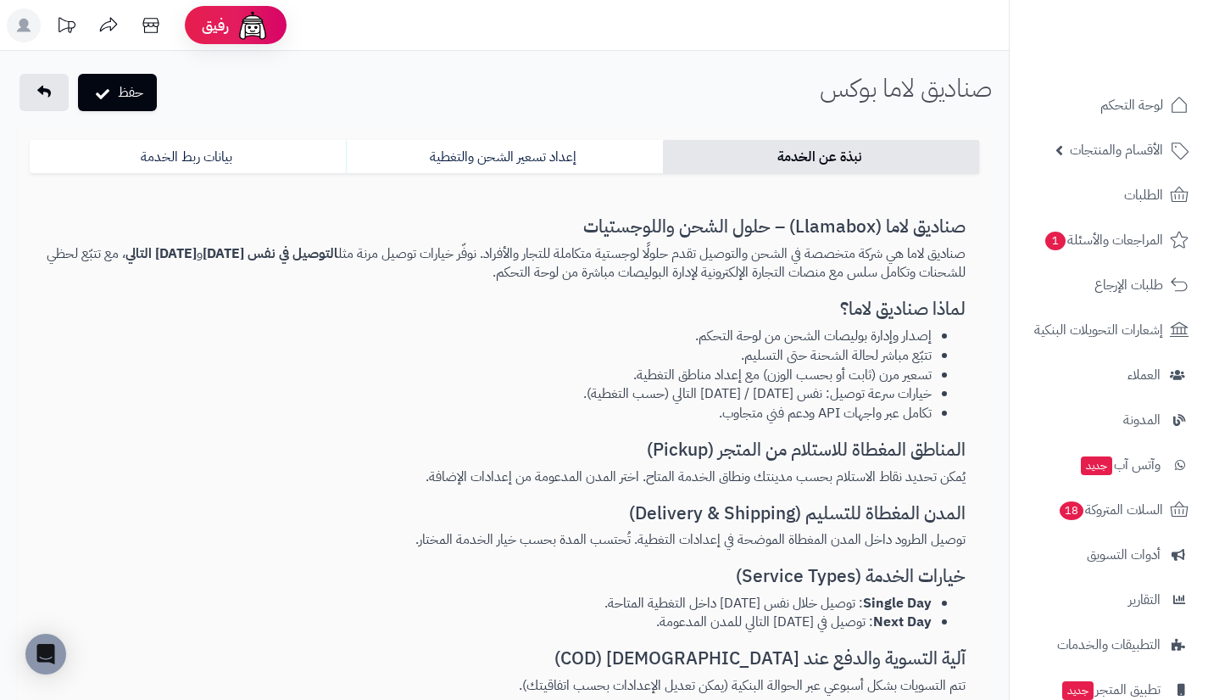
select select "***"
click at [516, 168] on link "إعداد تسعير الشحن والتغطية" at bounding box center [504, 157] width 316 height 34
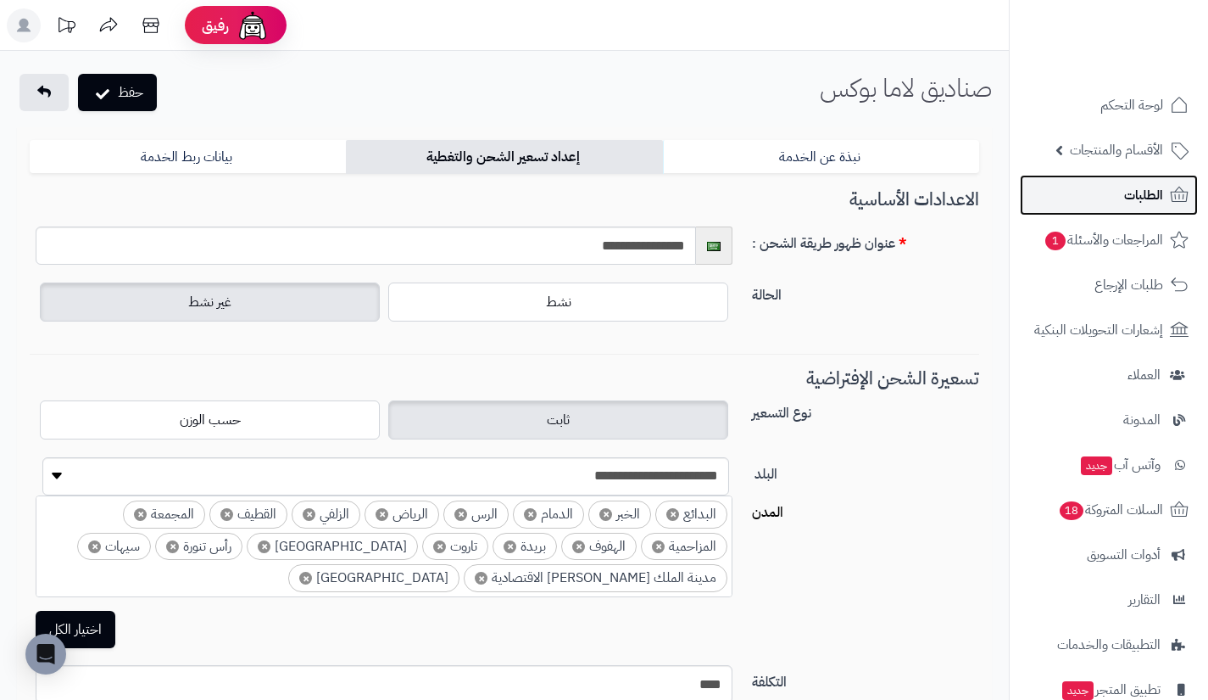
click at [1152, 187] on span "الطلبات" at bounding box center [1143, 195] width 39 height 24
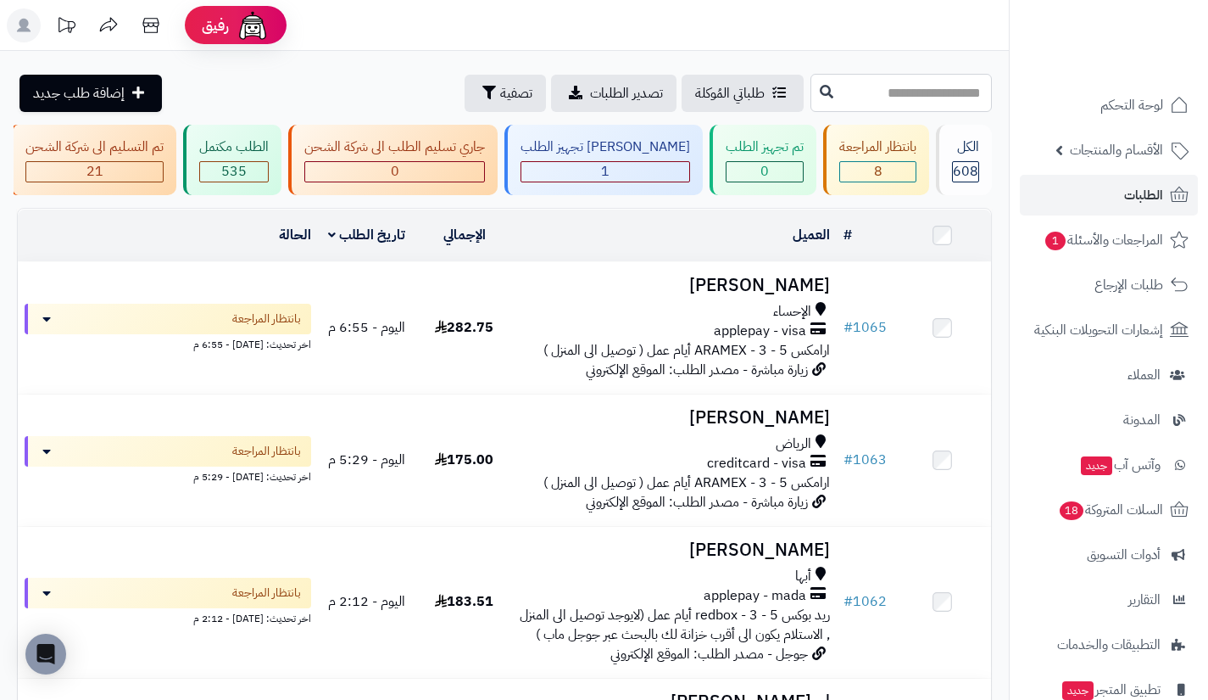
click at [977, 103] on input "text" at bounding box center [901, 93] width 181 height 38
type input "****"
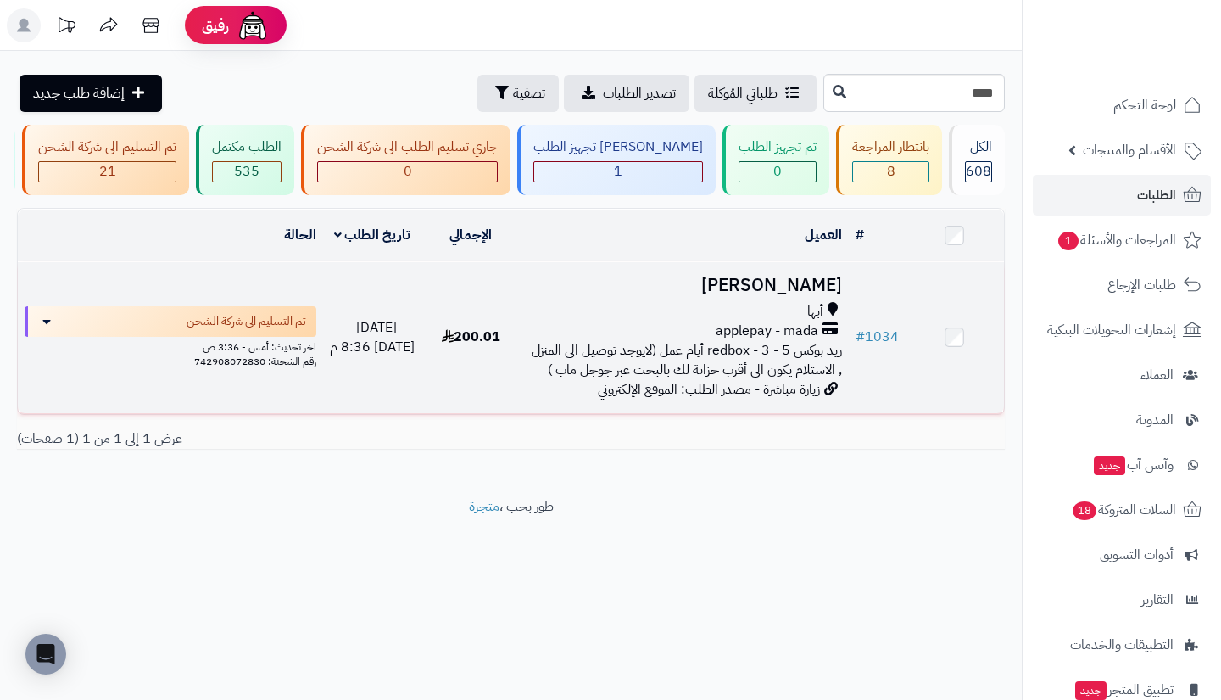
click at [789, 413] on td "[PERSON_NAME] applepay - mada ريد بوكس redbox - 3 - 5 أيام عمل (لايوجد توصيل ال…" at bounding box center [684, 337] width 328 height 151
click at [778, 380] on span "ريد بوكس redbox - 3 - 5 أيام عمل (لايوجد توصيل الى المنزل , الاستلام يكون الى أ…" at bounding box center [687, 360] width 310 height 40
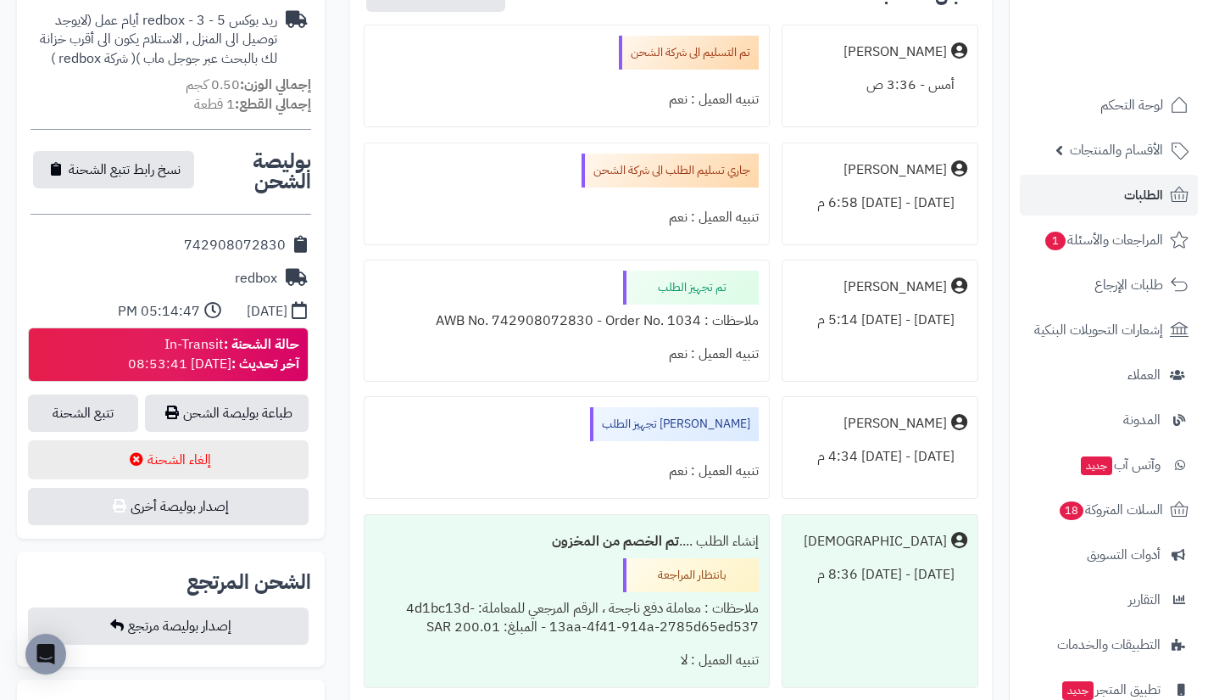
scroll to position [597, 0]
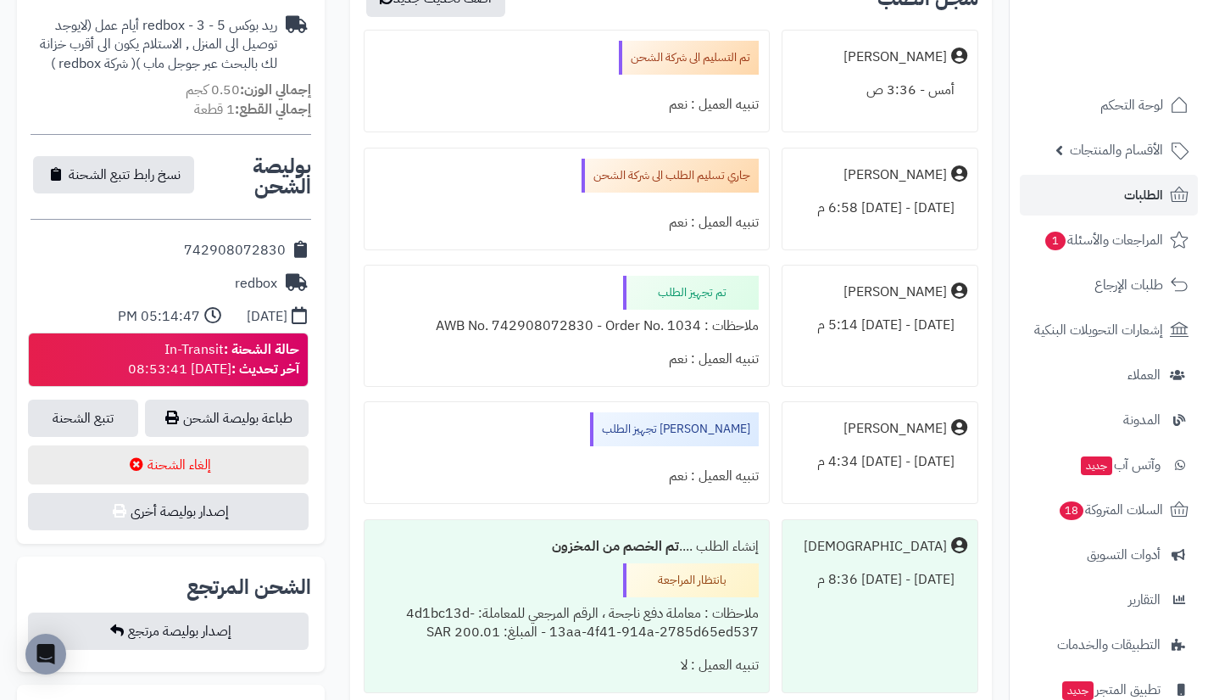
click at [323, 524] on div "**********" at bounding box center [171, 253] width 308 height 581
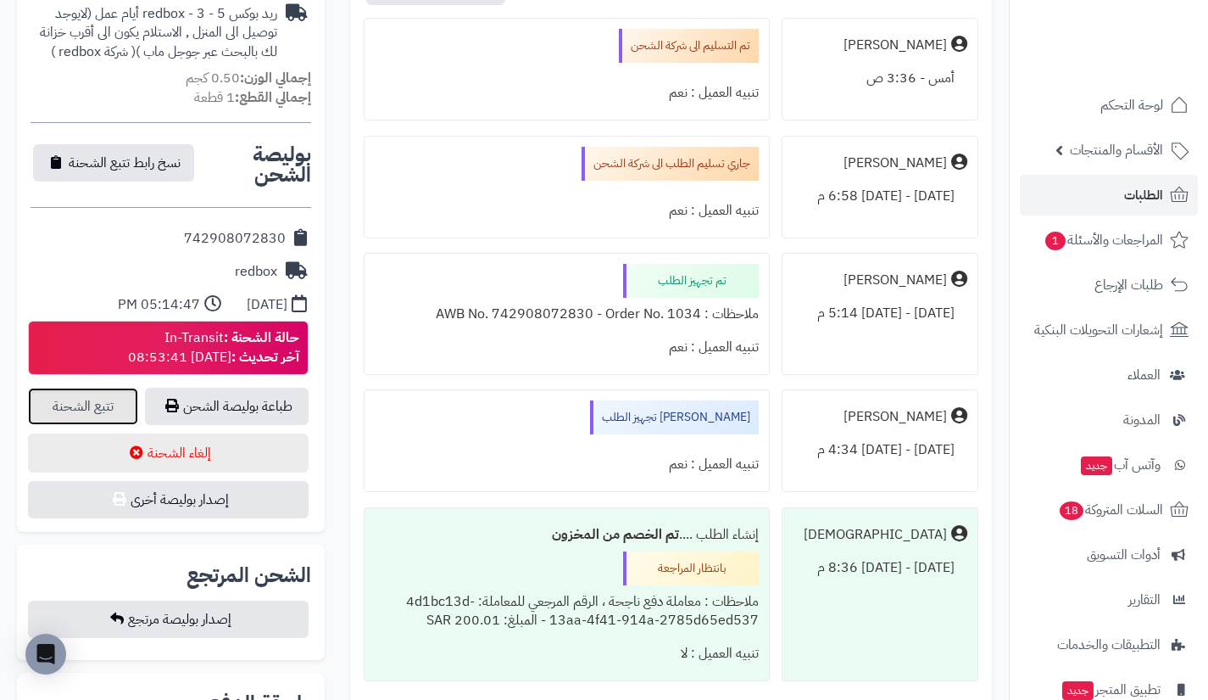
click at [94, 395] on link "تتبع الشحنة" at bounding box center [83, 406] width 110 height 37
